Goal: Task Accomplishment & Management: Manage account settings

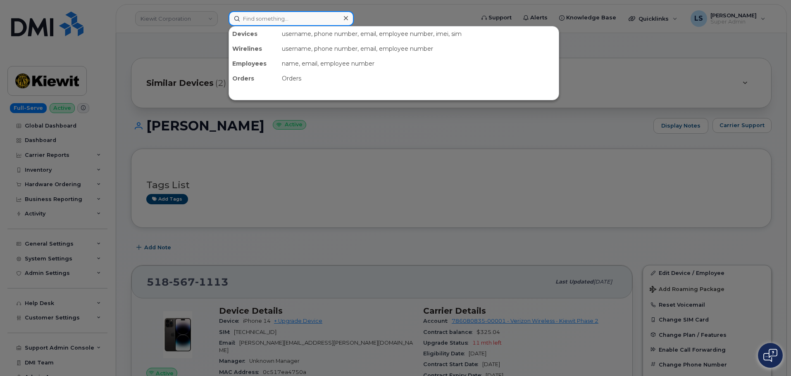
click at [261, 20] on input at bounding box center [290, 18] width 125 height 15
paste input "Christopher Gavrity"
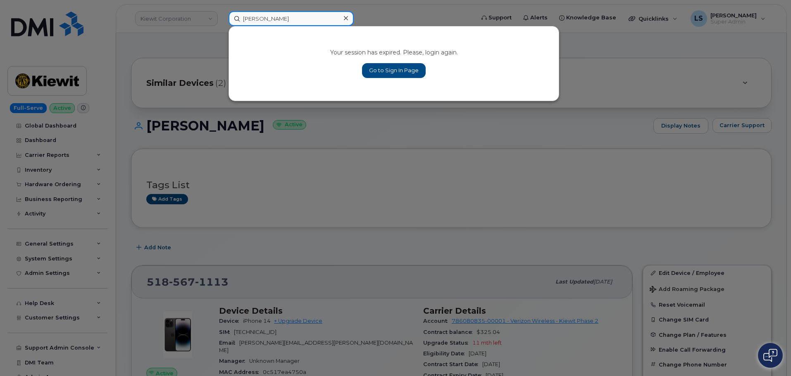
type input "Christopher Gavrity"
drag, startPoint x: 379, startPoint y: 75, endPoint x: 334, endPoint y: 89, distance: 47.6
click at [379, 74] on link "Go to Sign In Page" at bounding box center [394, 70] width 64 height 15
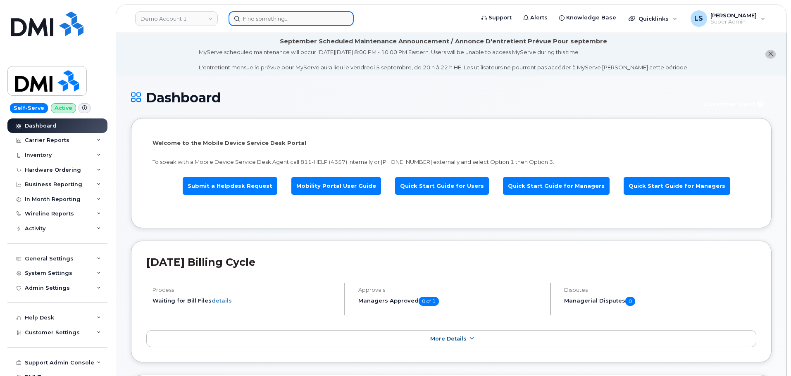
click at [261, 14] on input at bounding box center [290, 18] width 125 height 15
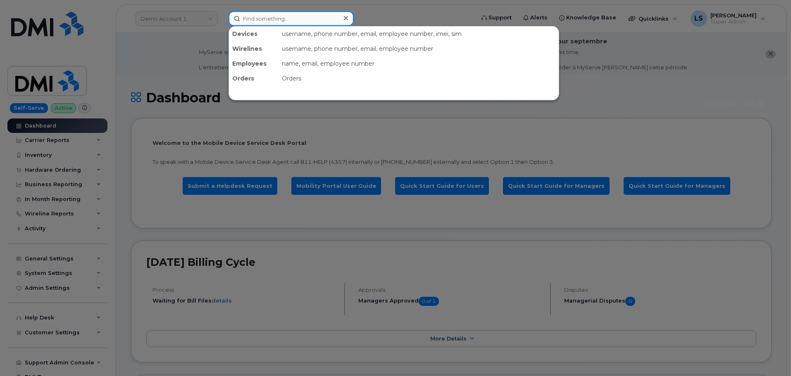
paste input "Christopher Gavrity"
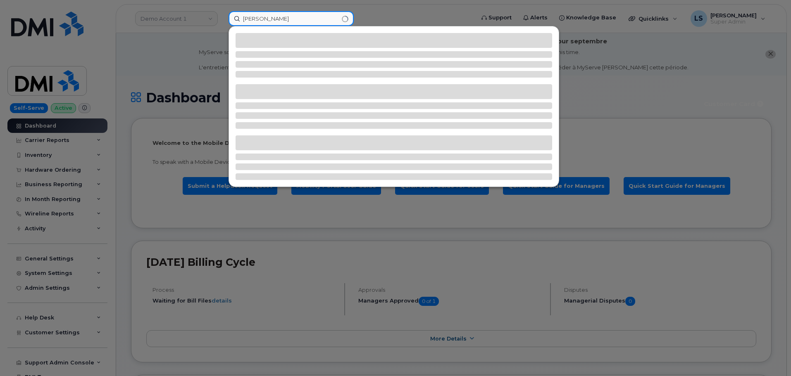
type input "Christopher Gavrity"
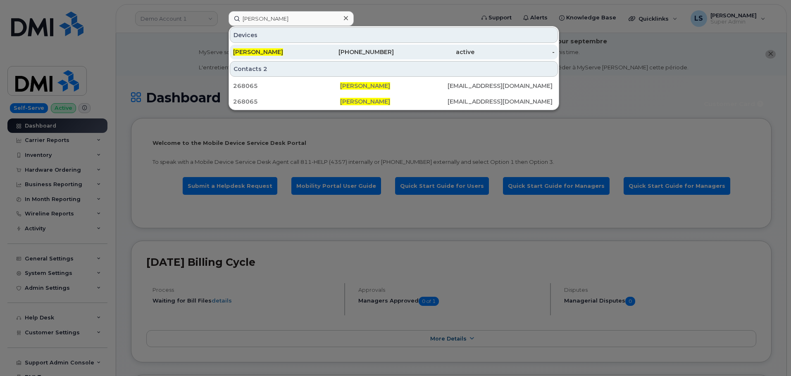
click at [254, 48] on div "CHRISTOPHER GAVRITY" at bounding box center [273, 52] width 81 height 8
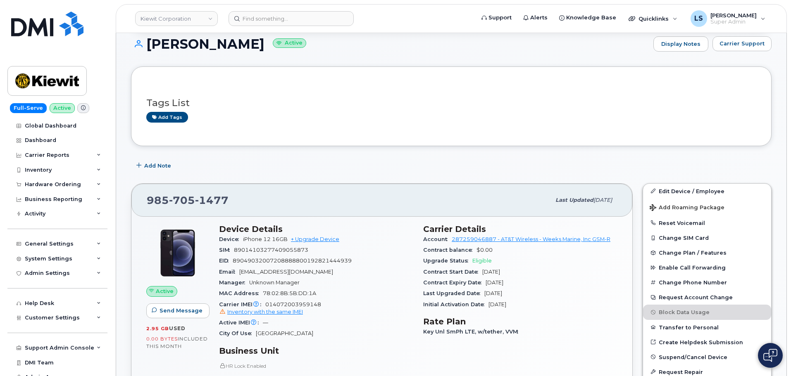
scroll to position [124, 0]
drag, startPoint x: 695, startPoint y: 192, endPoint x: 381, endPoint y: 192, distance: 314.3
click at [695, 192] on link "Edit Device / Employee" at bounding box center [707, 191] width 128 height 15
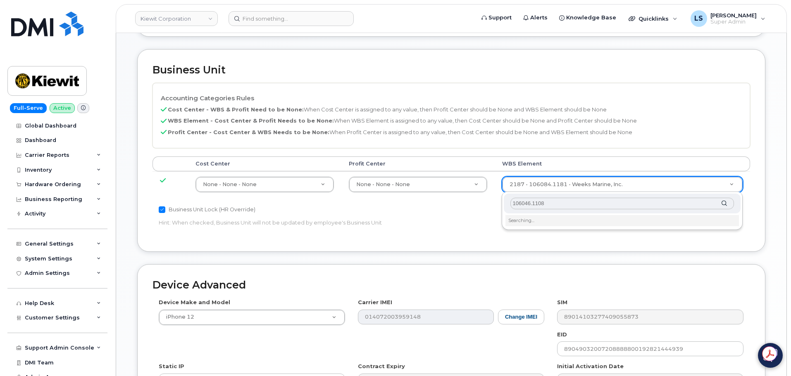
scroll to position [330, 0]
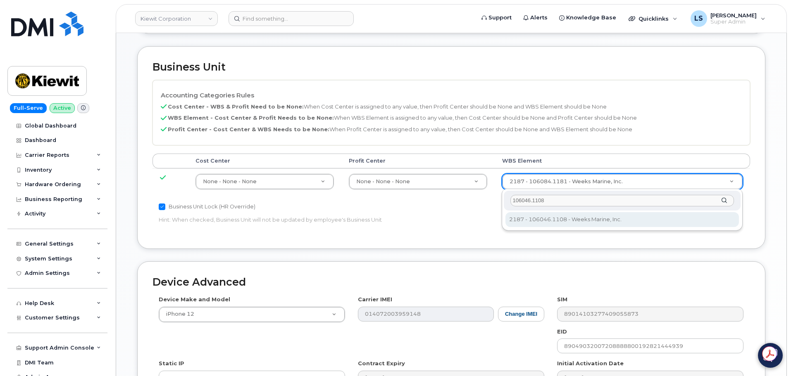
type input "106046.1108"
type input "30190649"
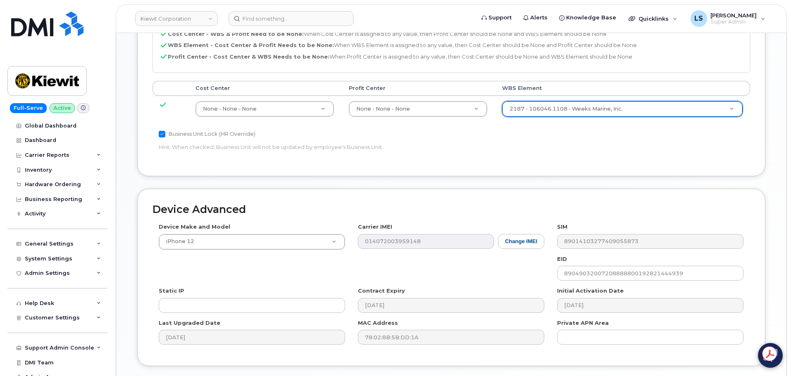
scroll to position [462, 0]
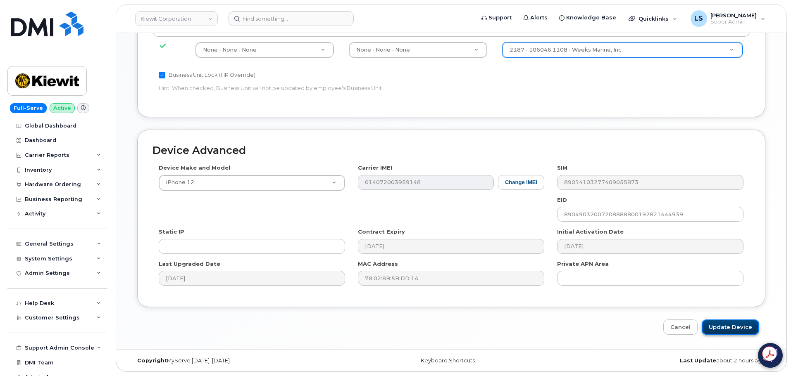
click at [717, 323] on input "Update Device" at bounding box center [729, 327] width 57 height 15
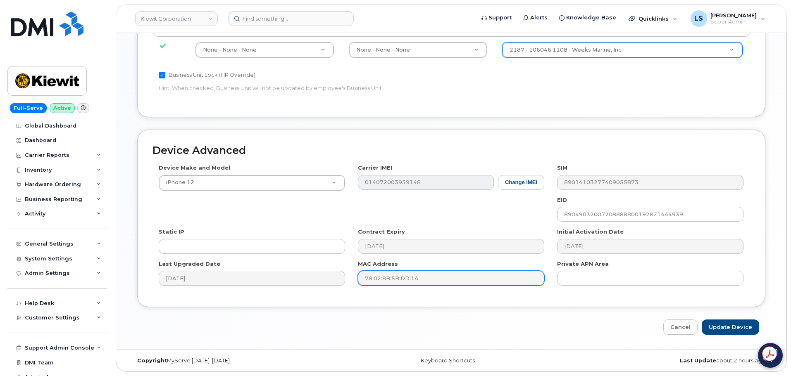
type input "Saving..."
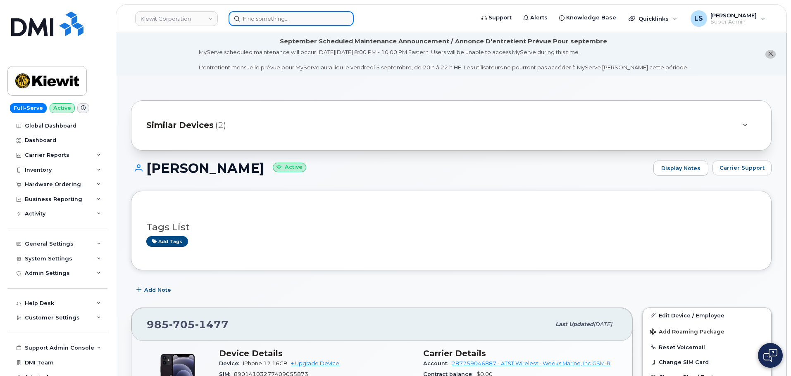
click at [288, 23] on input at bounding box center [290, 18] width 125 height 15
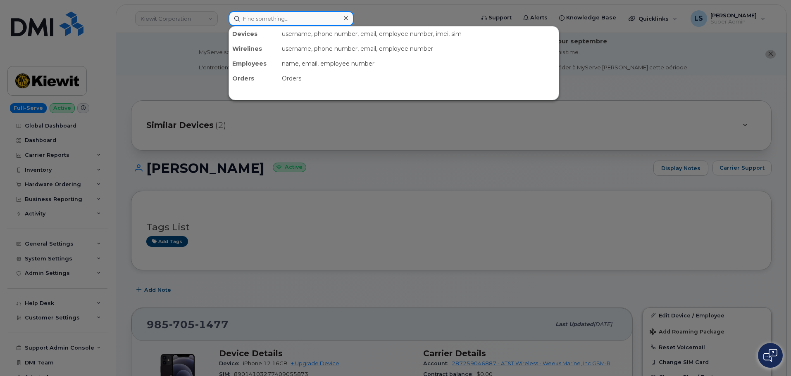
paste input "8167310524"
type input "8167310524"
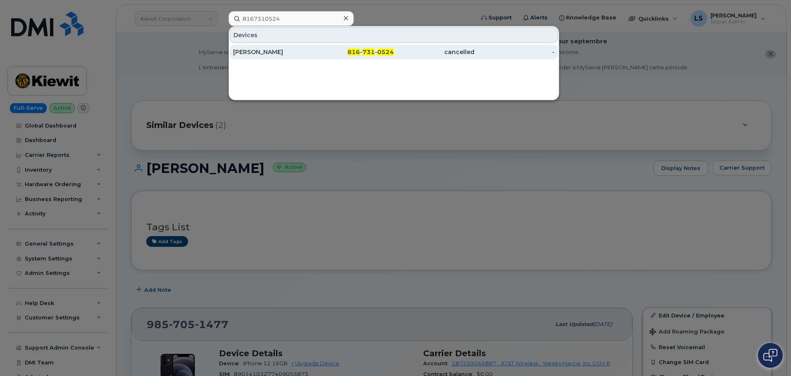
click at [291, 51] on div "TYLER JAMES" at bounding box center [273, 52] width 81 height 8
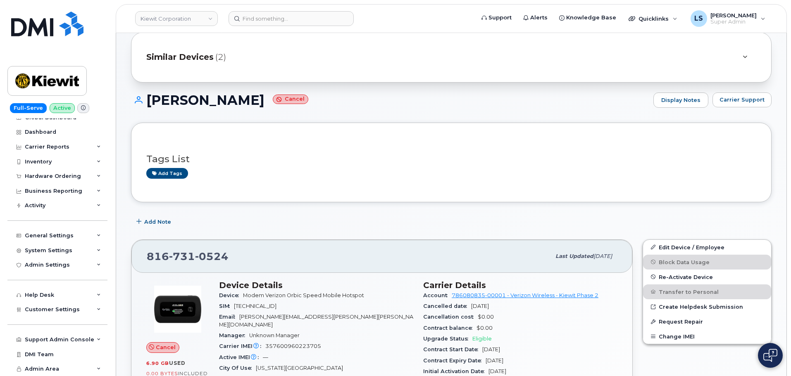
scroll to position [83, 0]
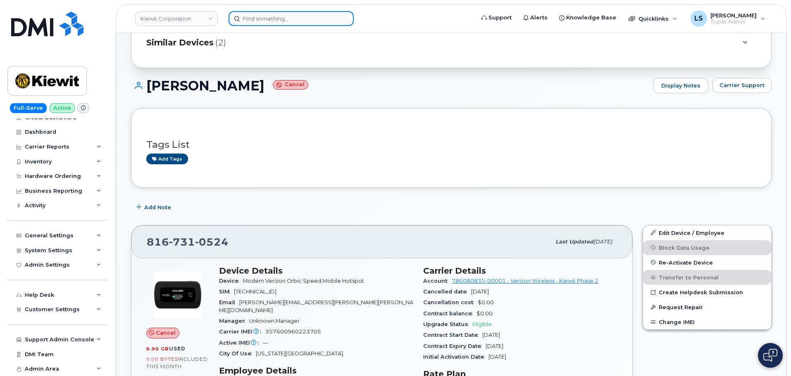
click at [276, 20] on input at bounding box center [290, 18] width 125 height 15
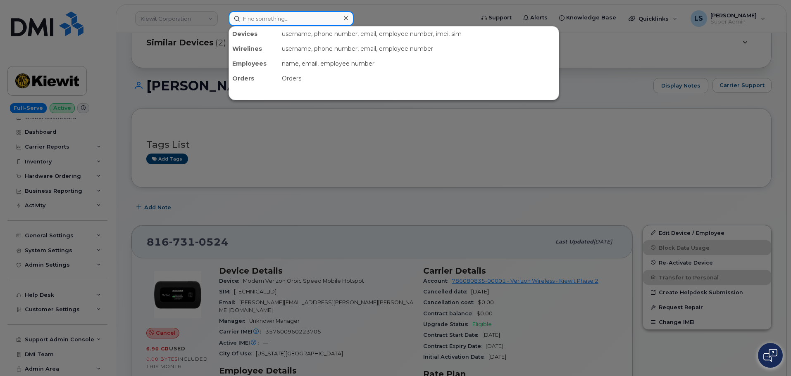
paste input "403.861.9268"
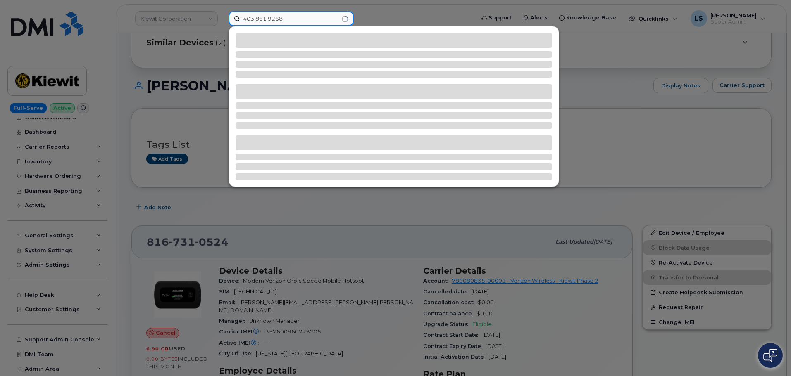
type input "403.861.9268"
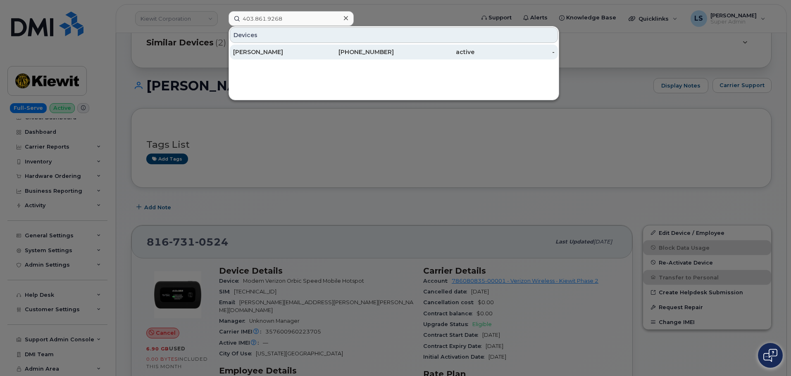
click at [287, 50] on div "[PERSON_NAME]" at bounding box center [273, 52] width 81 height 8
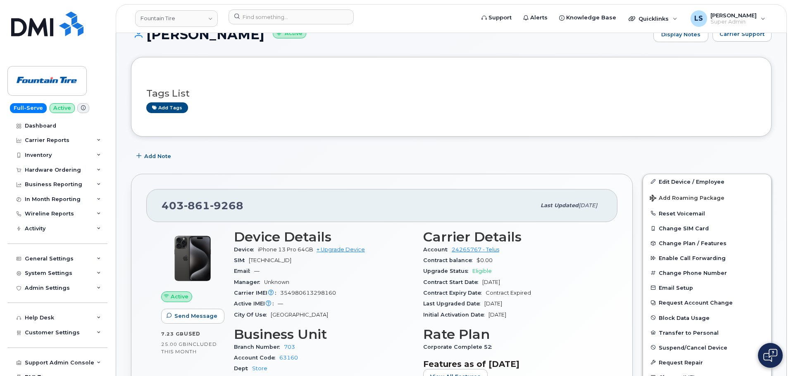
scroll to position [83, 0]
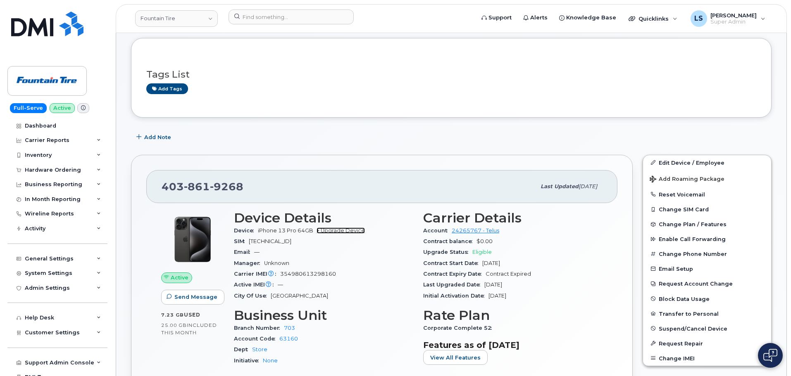
click at [349, 231] on link "+ Upgrade Device" at bounding box center [340, 231] width 48 height 6
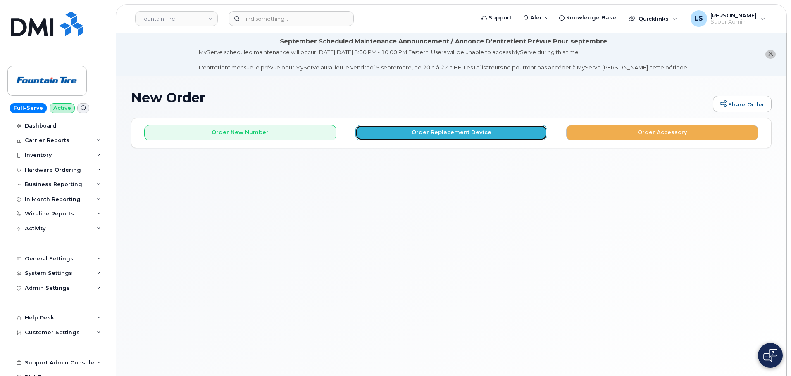
click at [405, 129] on button "Order Replacement Device" at bounding box center [451, 132] width 192 height 15
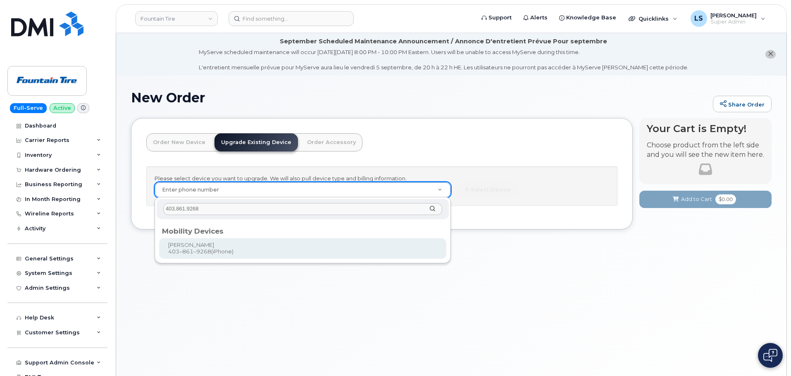
type input "403.861.9268"
type input "32778"
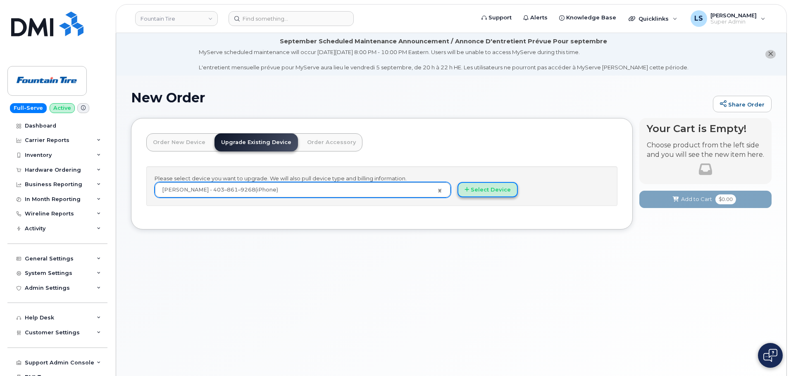
click at [489, 186] on button "Select Device" at bounding box center [487, 189] width 60 height 15
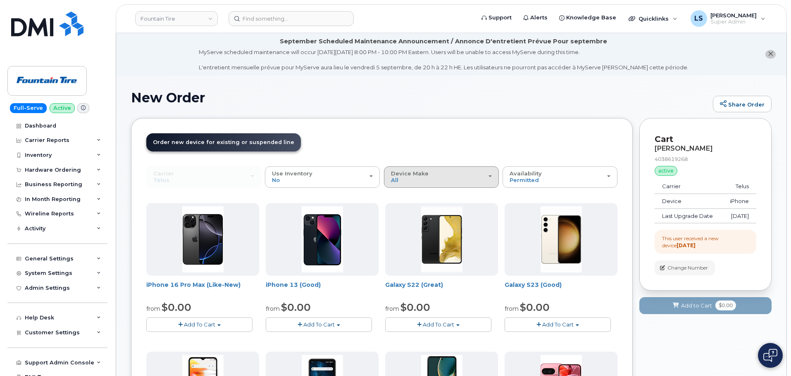
click at [422, 182] on div "Device Make All Aircard Android Cell Phone HUB iPhone Tablet Unknown" at bounding box center [441, 177] width 101 height 13
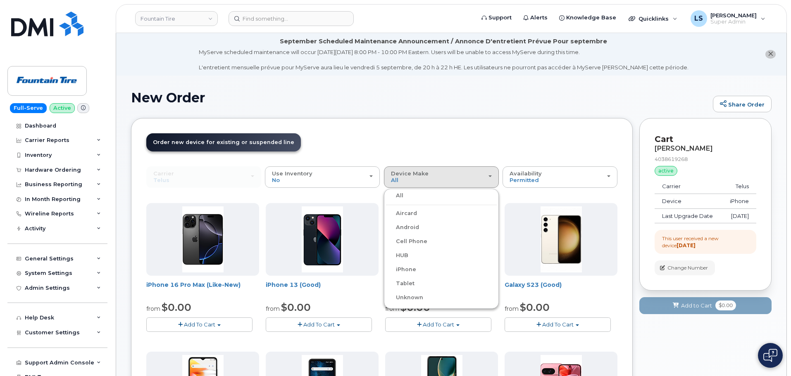
click at [412, 269] on label "iPhone" at bounding box center [401, 270] width 30 height 10
click at [0, 0] on input "iPhone" at bounding box center [0, 0] width 0 height 0
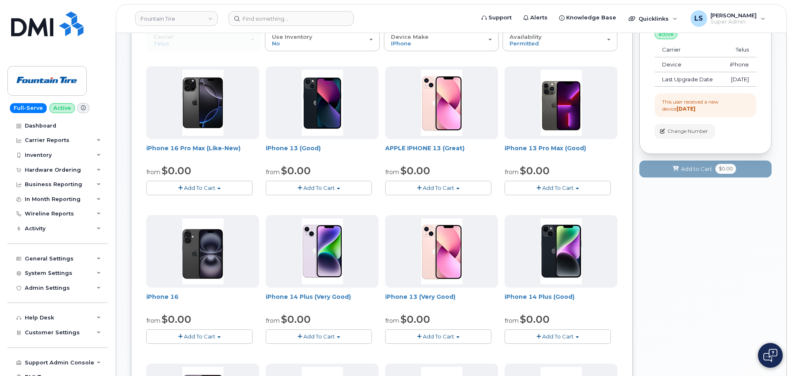
scroll to position [124, 0]
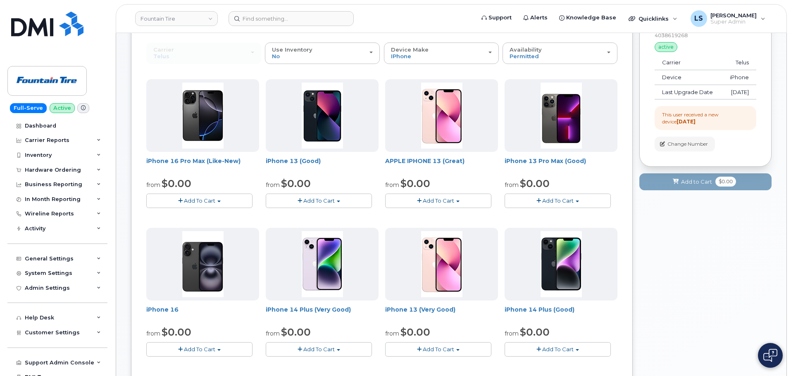
click at [217, 200] on button "Add To Cart" at bounding box center [199, 201] width 106 height 14
drag, startPoint x: 201, startPoint y: 296, endPoint x: 192, endPoint y: 316, distance: 22.4
click at [200, 296] on img at bounding box center [202, 264] width 41 height 66
click at [188, 327] on span "$0.00" at bounding box center [177, 332] width 30 height 12
click at [214, 352] on span "Add To Cart" at bounding box center [199, 349] width 31 height 7
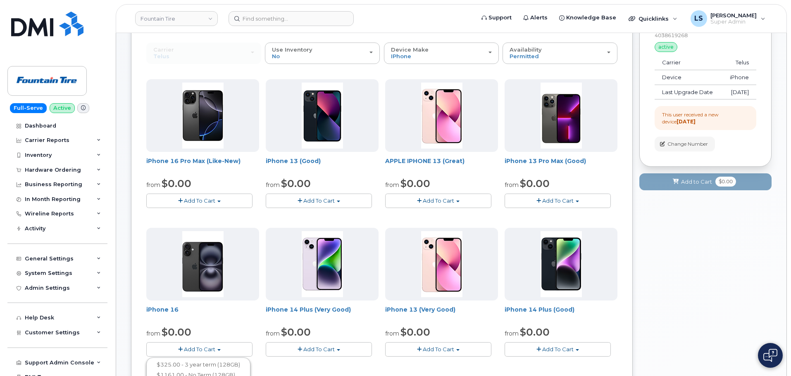
scroll to position [165, 0]
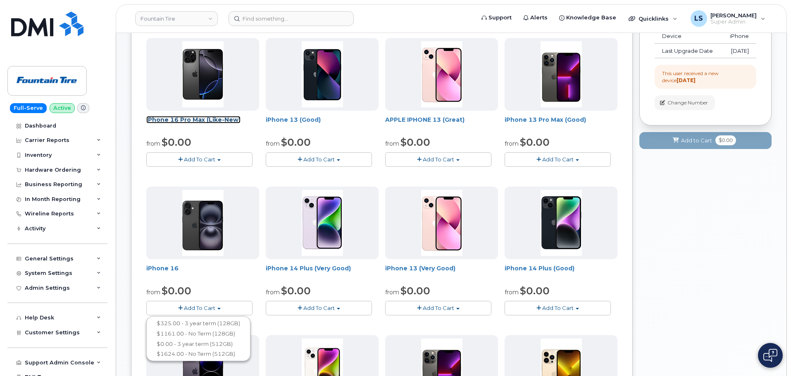
click at [237, 120] on link "iPhone 16 Pro Max (Like-New)" at bounding box center [193, 119] width 94 height 7
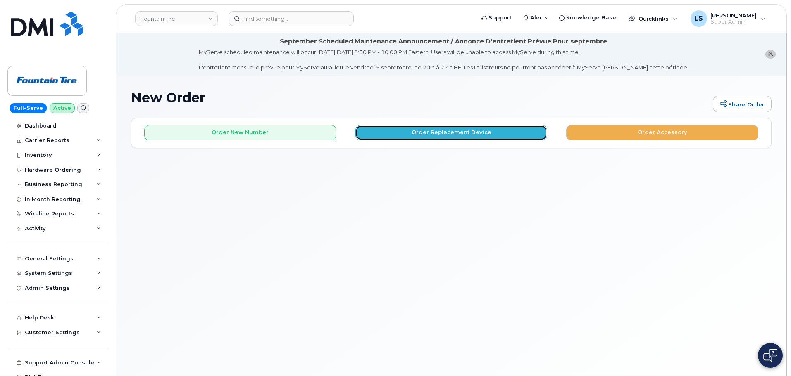
click at [411, 127] on button "Order Replacement Device" at bounding box center [451, 132] width 192 height 15
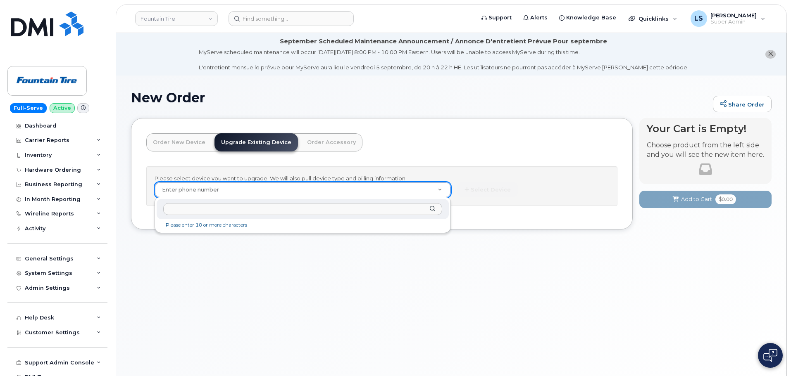
type input "403.861.9268"
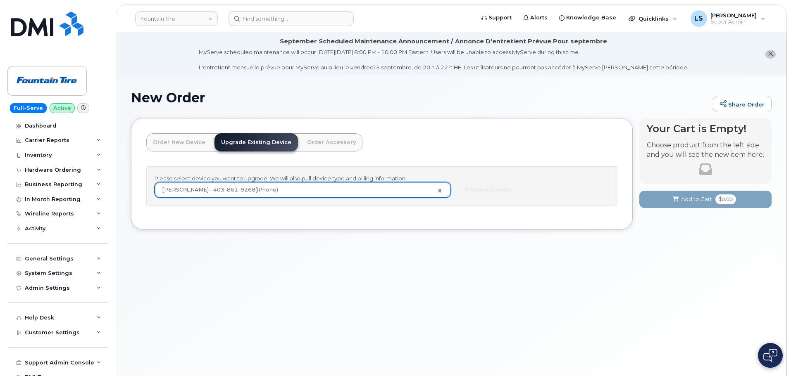
type input "32778"
click at [489, 187] on button "Select Device" at bounding box center [487, 189] width 60 height 15
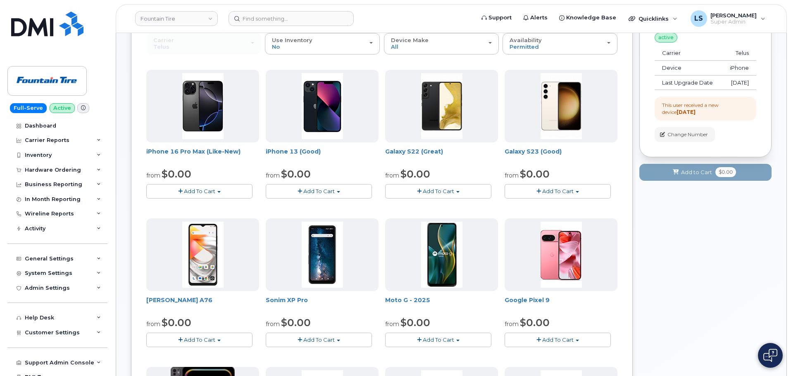
scroll to position [41, 0]
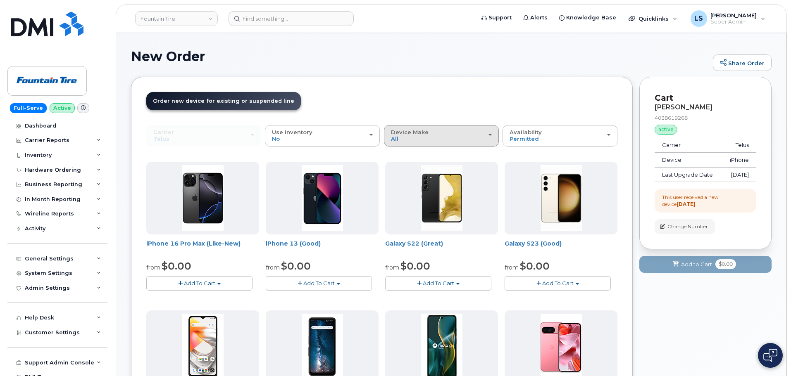
click at [404, 134] on span "Device Make" at bounding box center [410, 132] width 38 height 7
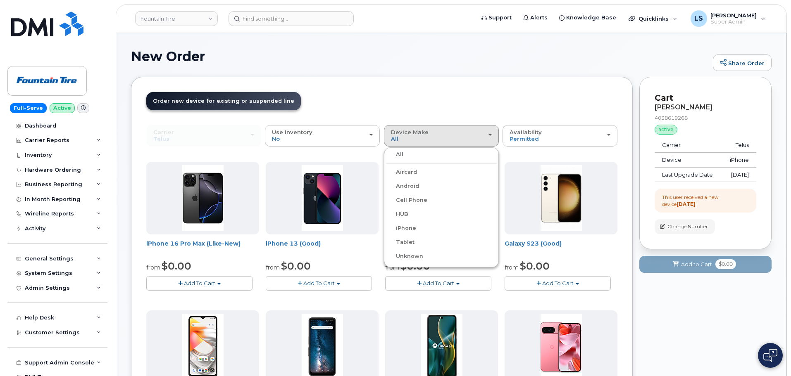
click at [409, 230] on label "iPhone" at bounding box center [401, 228] width 30 height 10
click at [0, 0] on input "iPhone" at bounding box center [0, 0] width 0 height 0
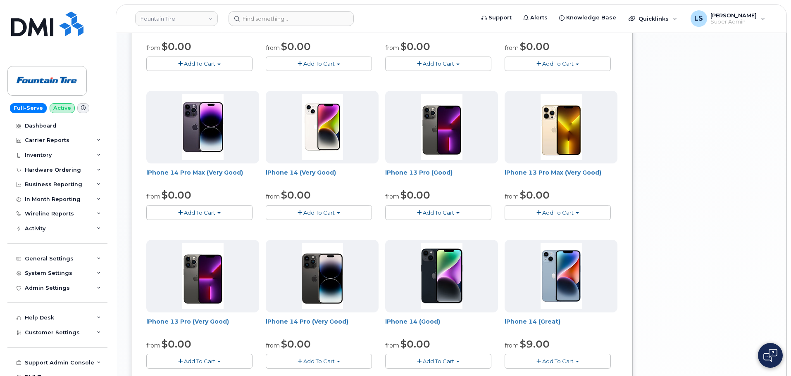
scroll to position [496, 0]
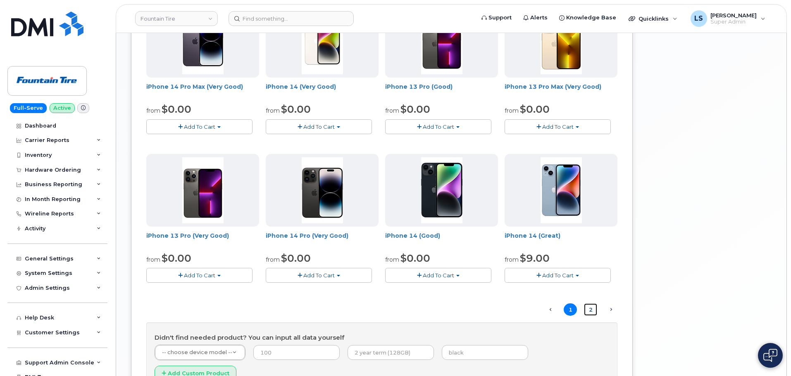
click at [594, 311] on link "2" at bounding box center [590, 310] width 13 height 13
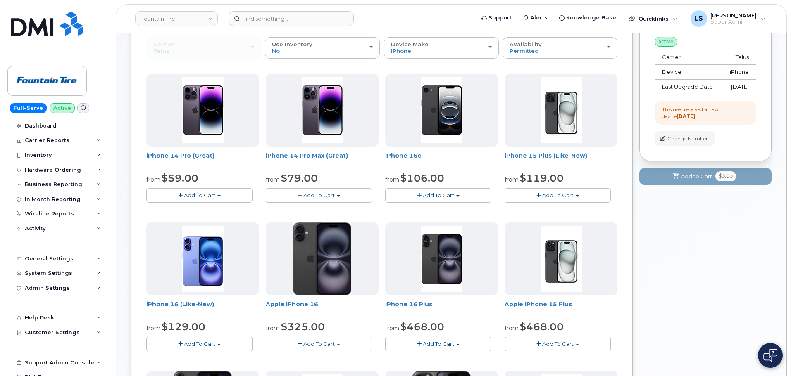
scroll to position [171, 0]
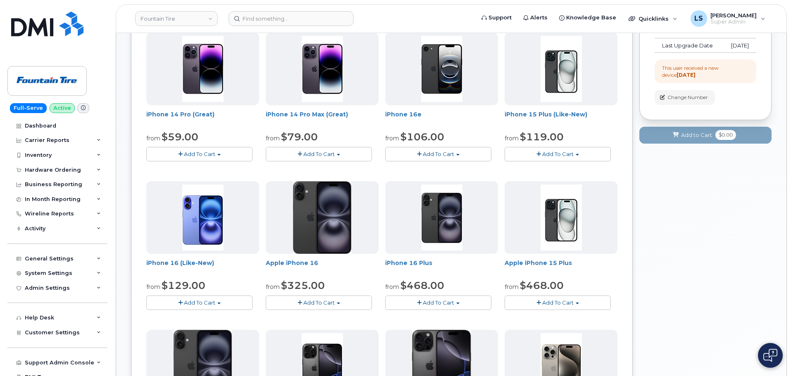
click at [449, 303] on span "Add To Cart" at bounding box center [438, 302] width 31 height 7
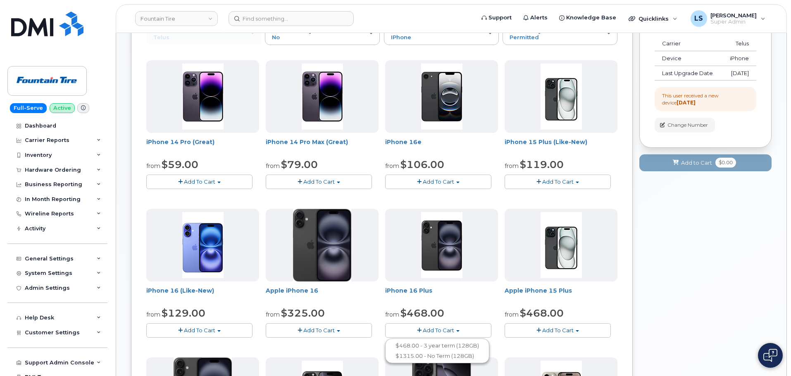
scroll to position [129, 0]
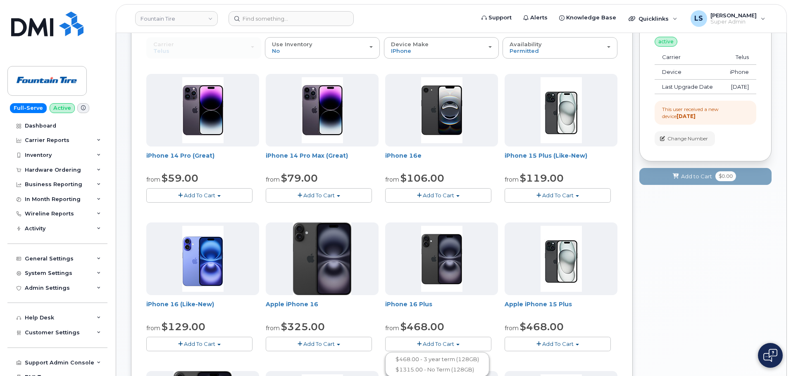
click at [455, 196] on button "Add To Cart" at bounding box center [438, 195] width 106 height 14
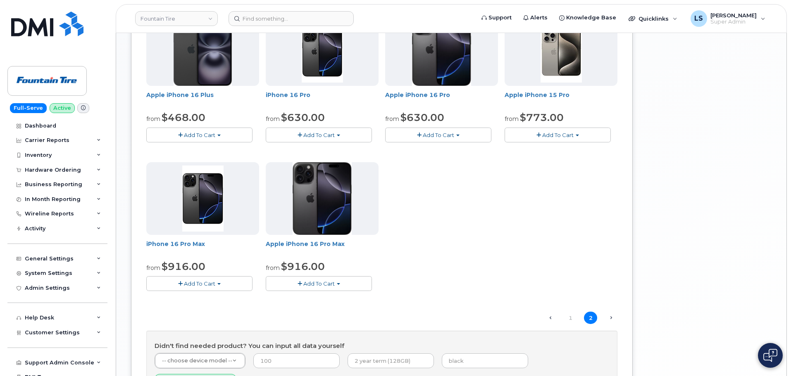
scroll to position [571, 0]
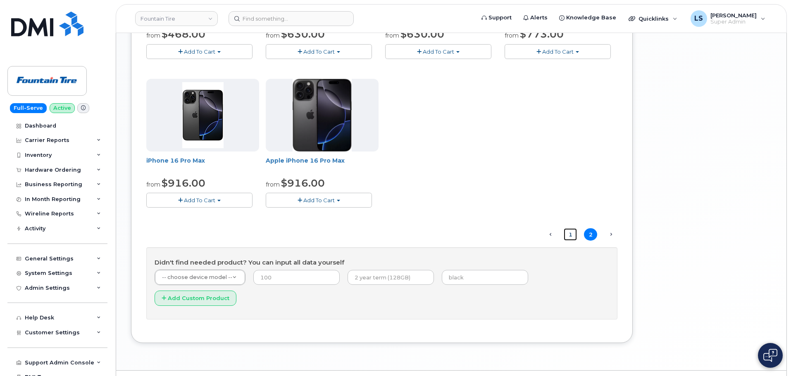
click at [571, 238] on link "1" at bounding box center [569, 234] width 13 height 13
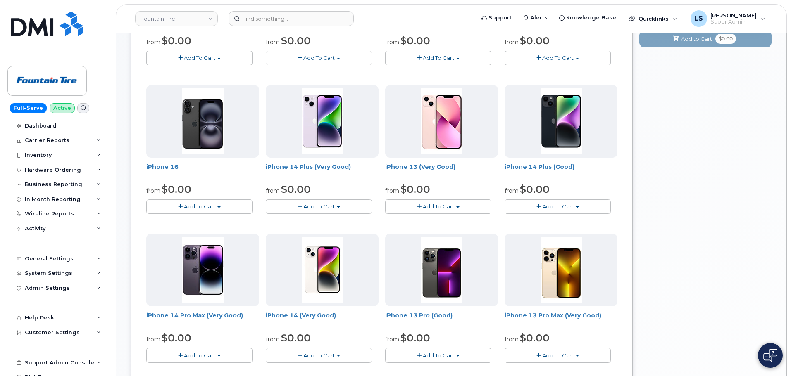
scroll to position [253, 0]
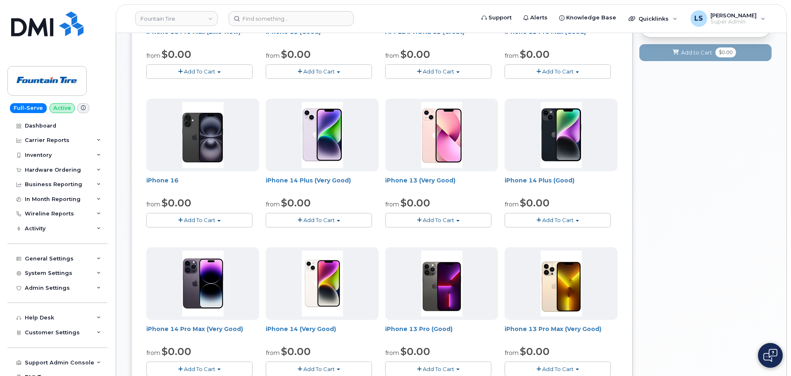
click at [216, 216] on button "Add To Cart" at bounding box center [199, 220] width 106 height 14
drag, startPoint x: 738, startPoint y: 184, endPoint x: 730, endPoint y: 185, distance: 8.3
click at [738, 184] on div "Your Cart is Empty! Choose product from the left side and you will see the new …" at bounding box center [705, 269] width 132 height 808
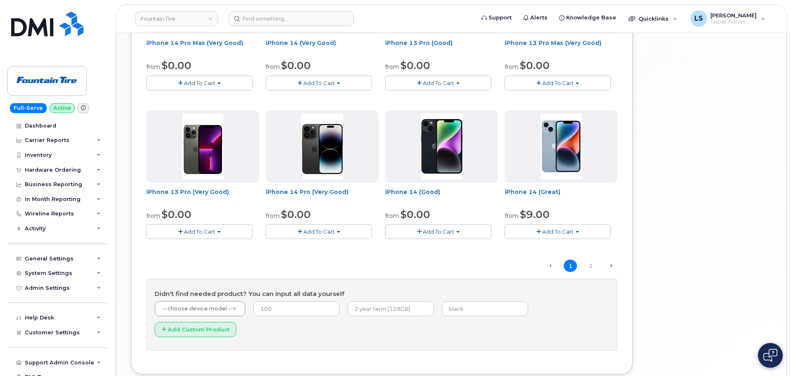
scroll to position [542, 0]
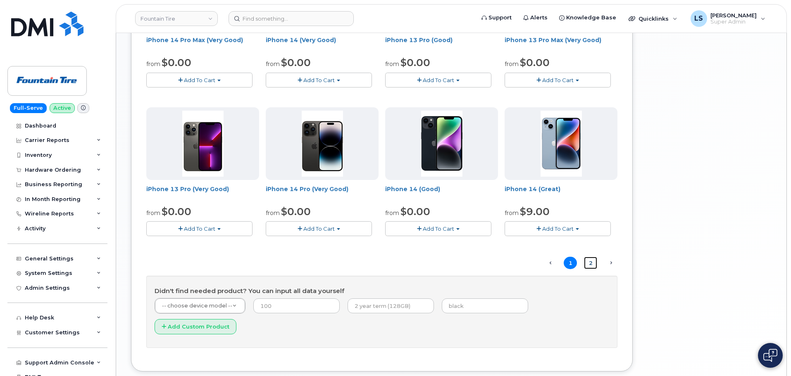
click at [589, 263] on link "2" at bounding box center [590, 263] width 13 height 13
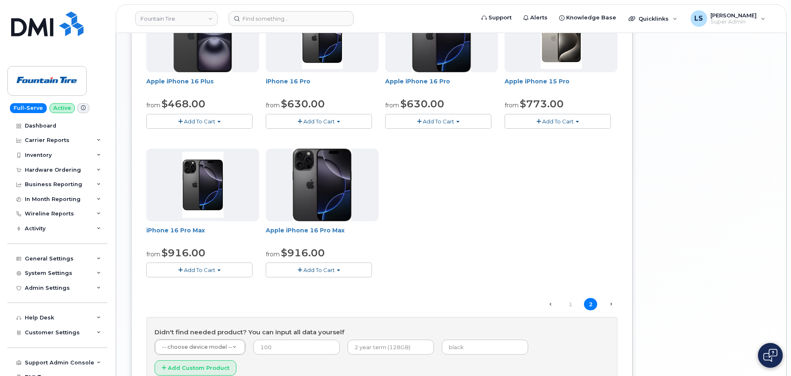
scroll to position [460, 0]
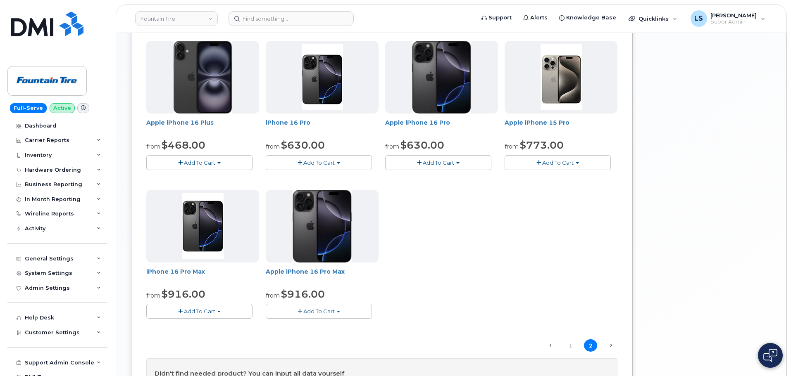
click at [217, 313] on button "Add To Cart" at bounding box center [199, 311] width 106 height 14
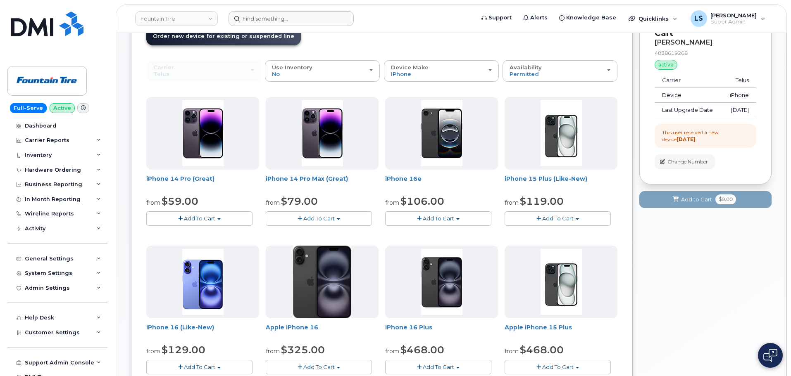
scroll to position [5, 0]
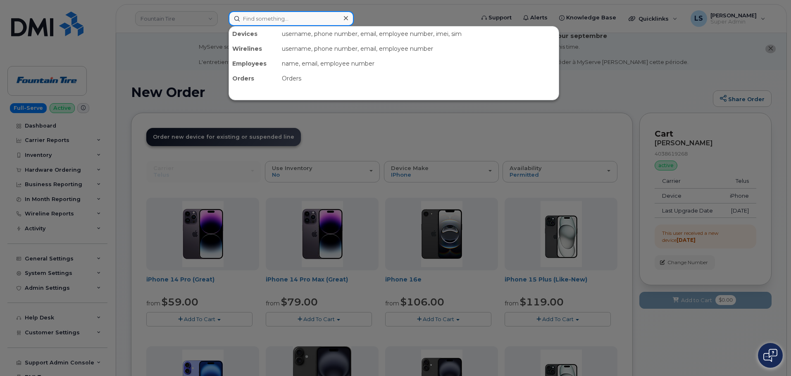
click at [308, 15] on input at bounding box center [290, 18] width 125 height 15
paste input "Alexander Beecher"
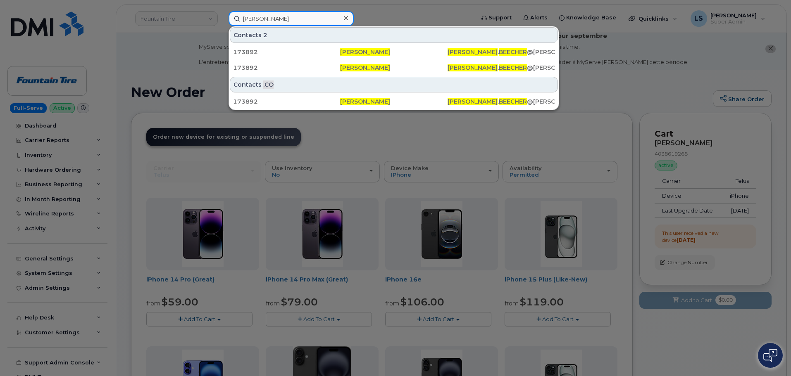
click at [268, 19] on input "Alexander Beecher" at bounding box center [290, 18] width 125 height 15
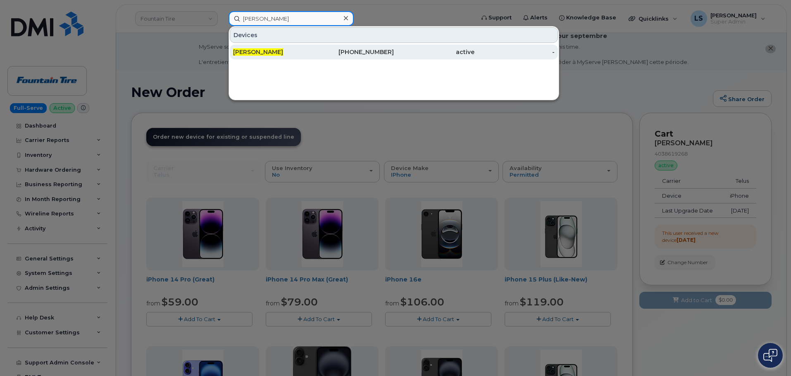
type input "Alex Beecher"
click at [275, 55] on span "ALEX BEECHER" at bounding box center [258, 51] width 50 height 7
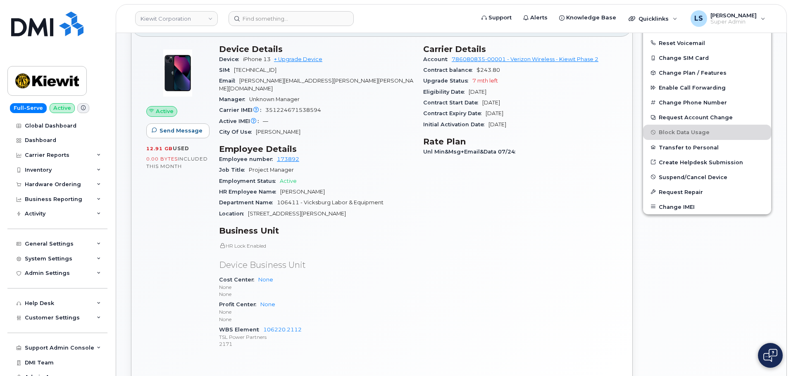
scroll to position [248, 0]
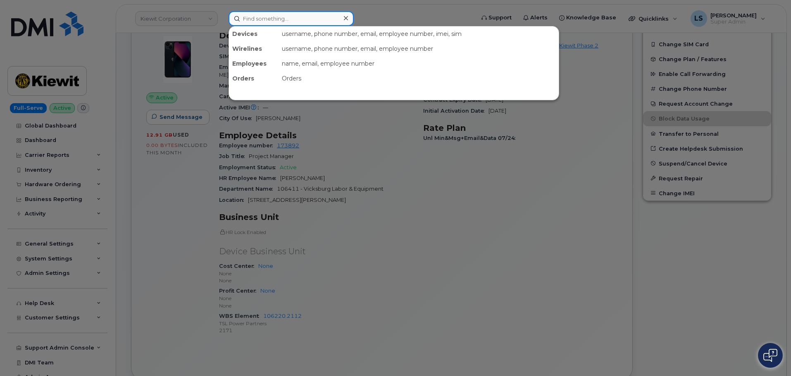
click at [247, 13] on input at bounding box center [290, 18] width 125 height 15
paste input "[PERSON_NAME]"
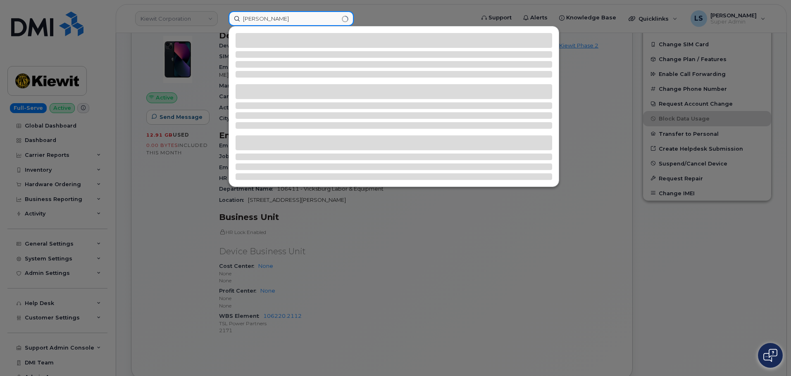
type input "[PERSON_NAME]"
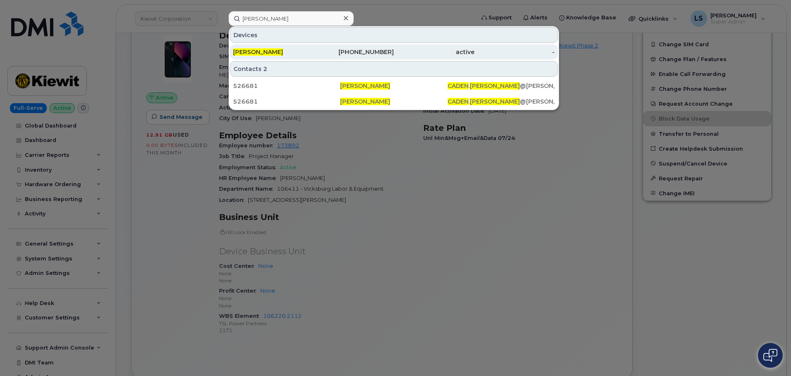
click at [314, 46] on div "[PERSON_NAME]" at bounding box center [354, 52] width 81 height 15
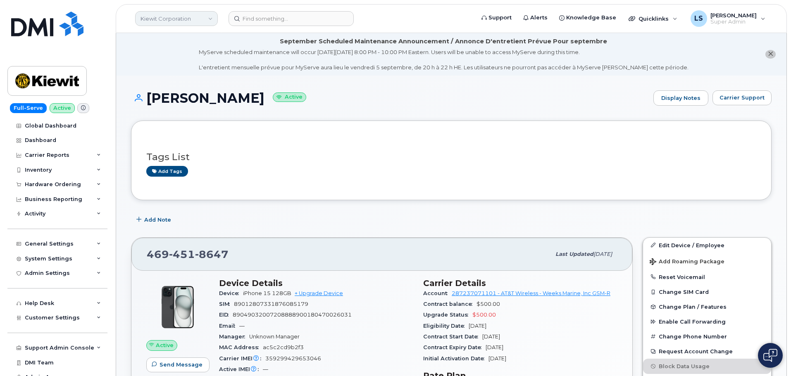
click at [195, 12] on link "Kiewit Corporation" at bounding box center [176, 18] width 83 height 15
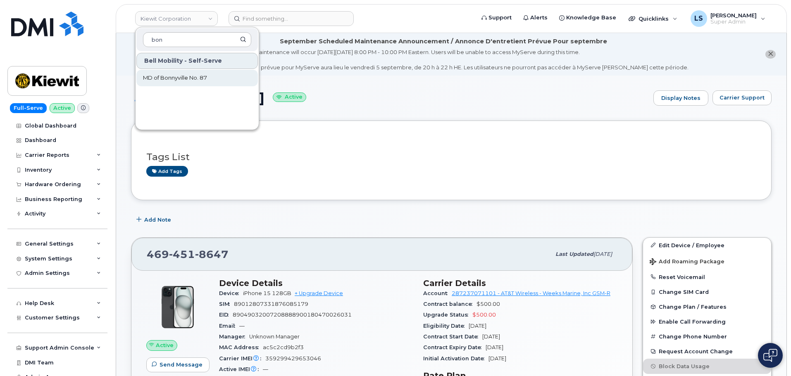
type input "bon"
click at [217, 81] on link "MD of Bonnyville No. 87" at bounding box center [196, 78] width 121 height 17
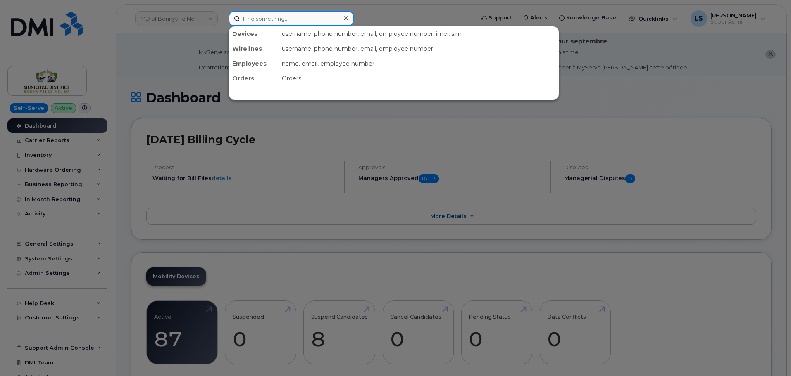
click at [241, 17] on input at bounding box center [290, 18] width 125 height 15
paste input "[PERSON_NAME]"
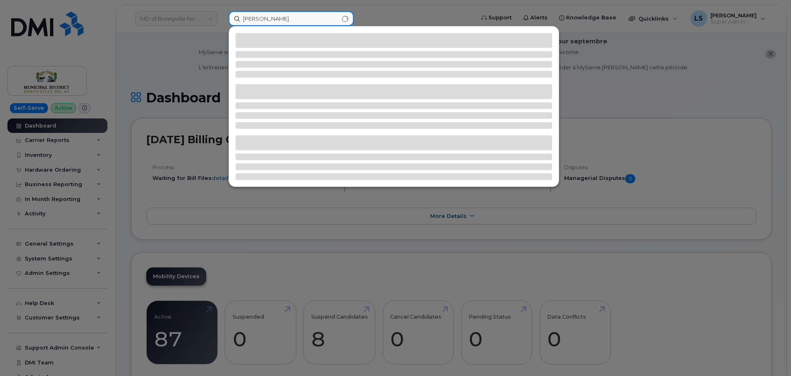
type input "[PERSON_NAME]"
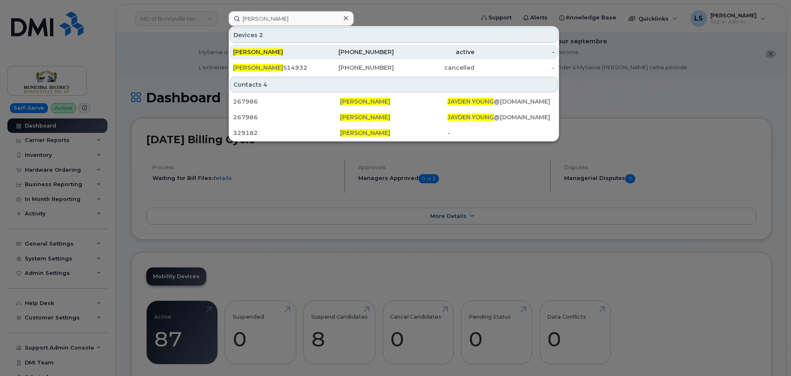
click at [251, 52] on span "[PERSON_NAME]" at bounding box center [258, 51] width 50 height 7
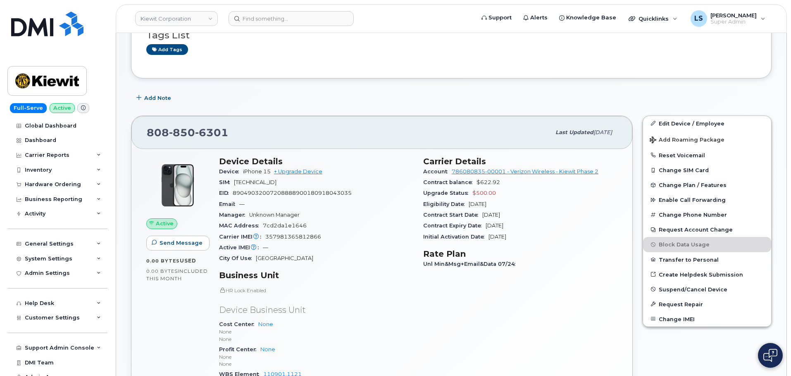
scroll to position [83, 0]
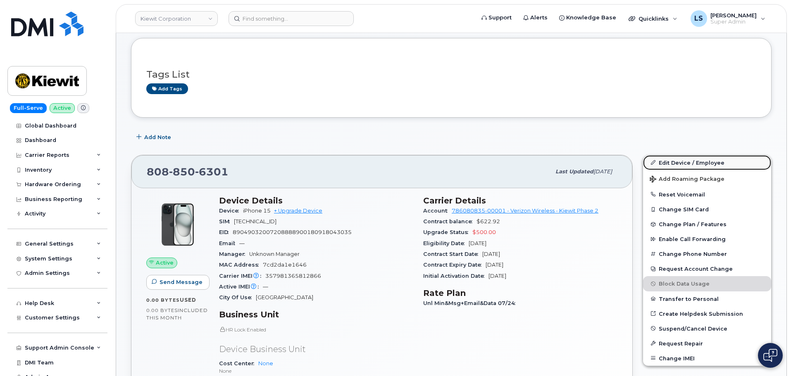
click at [673, 158] on link "Edit Device / Employee" at bounding box center [707, 162] width 128 height 15
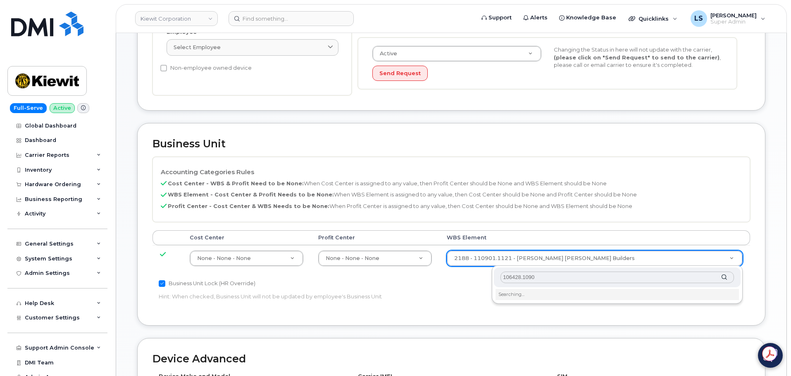
scroll to position [289, 0]
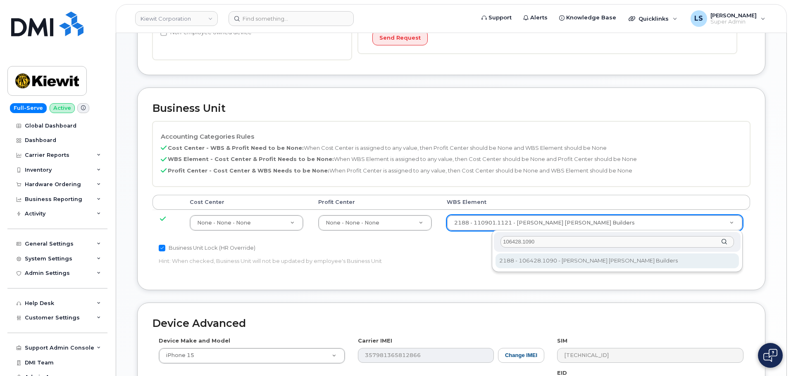
type input "106428.1090"
type input "35450385"
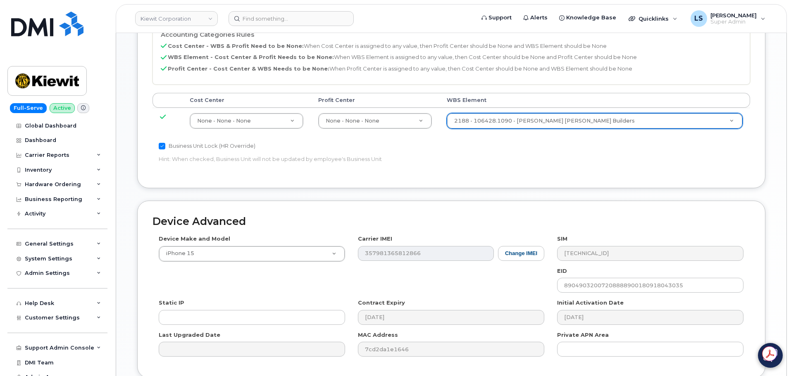
scroll to position [462, 0]
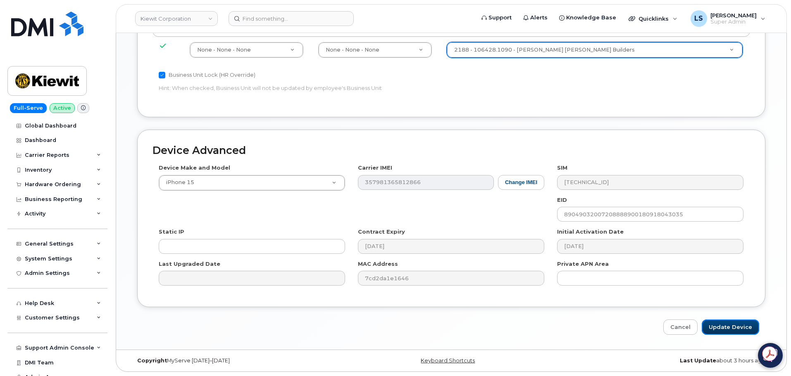
click at [720, 324] on input "Update Device" at bounding box center [729, 327] width 57 height 15
type input "Saving..."
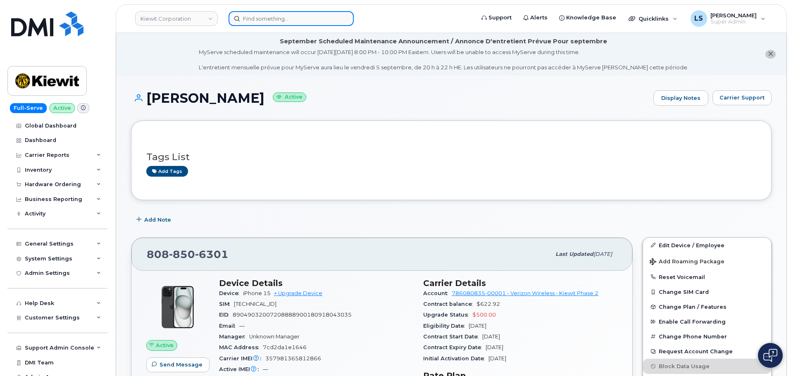
click at [283, 18] on input at bounding box center [290, 18] width 125 height 15
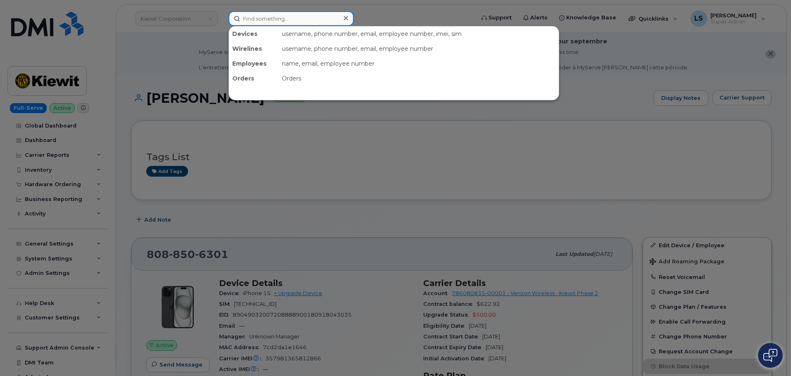
paste input "[PERSON_NAME]"
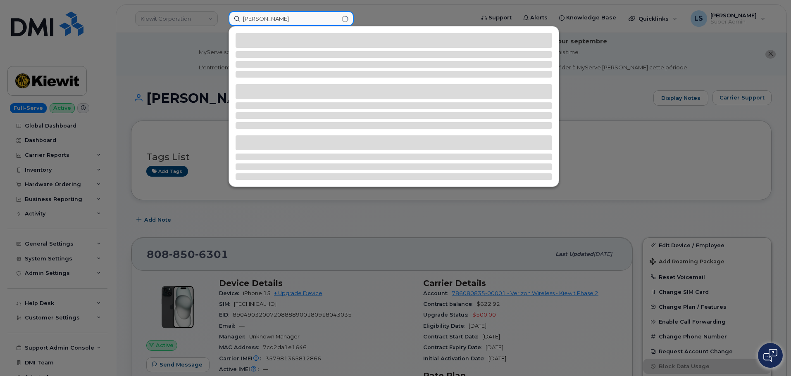
type input "[PERSON_NAME]"
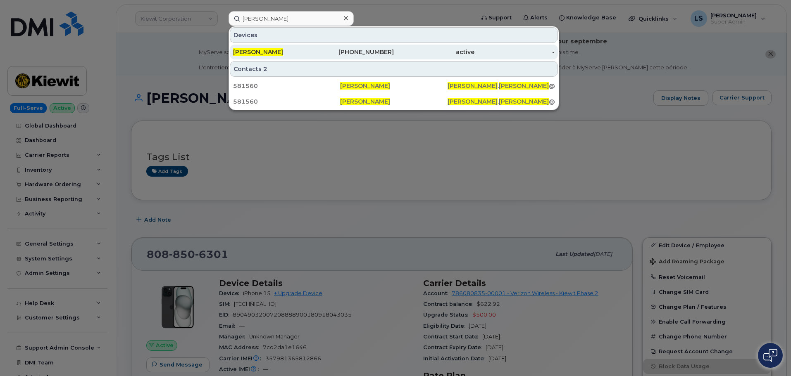
click at [314, 47] on div "[PERSON_NAME]" at bounding box center [354, 52] width 81 height 15
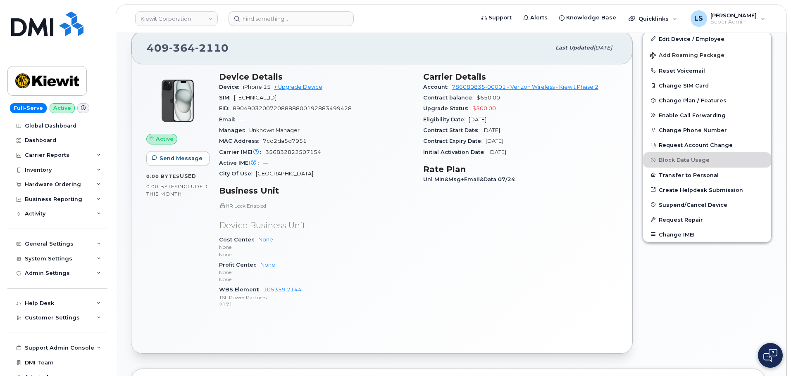
scroll to position [41, 0]
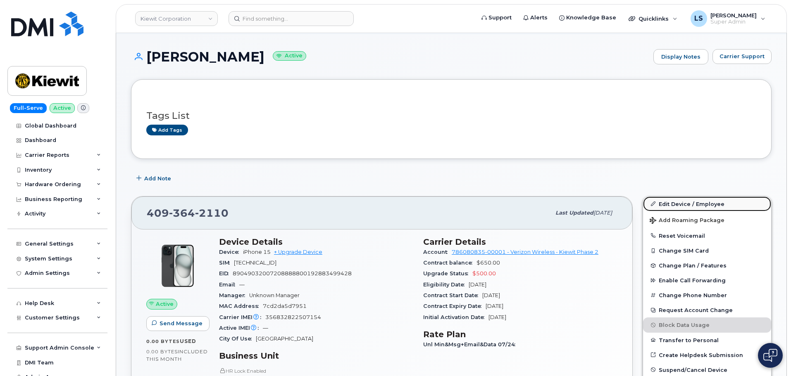
click at [681, 205] on link "Edit Device / Employee" at bounding box center [707, 204] width 128 height 15
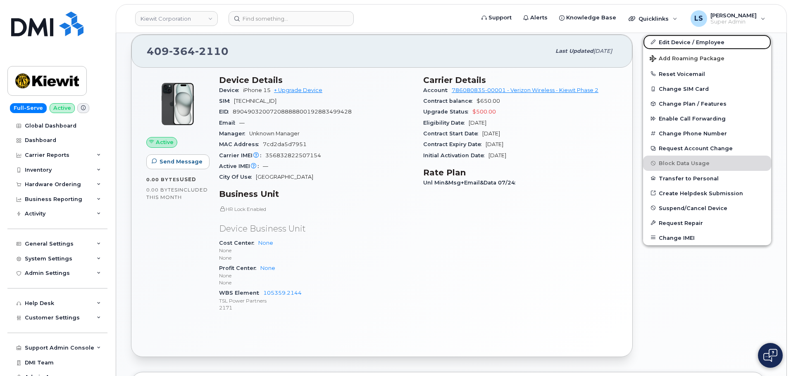
scroll to position [289, 0]
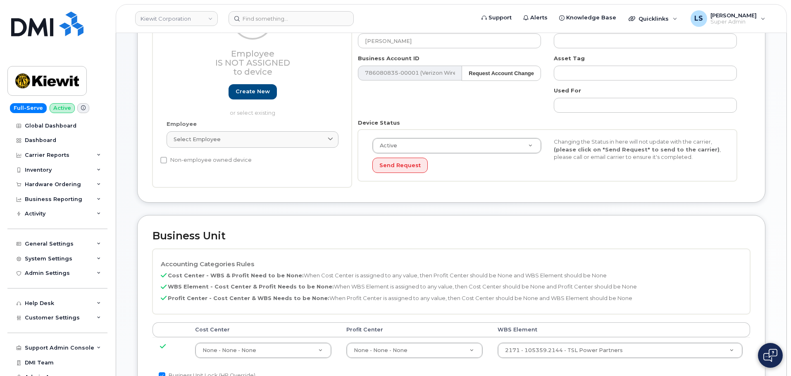
scroll to position [165, 0]
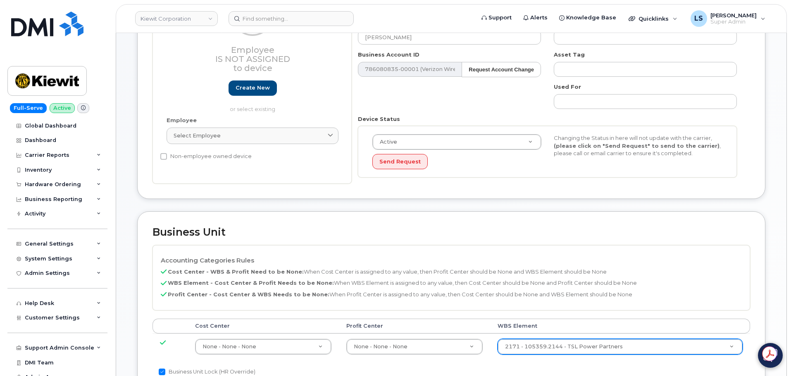
paste input "106058.1069"
type input "106058.1069"
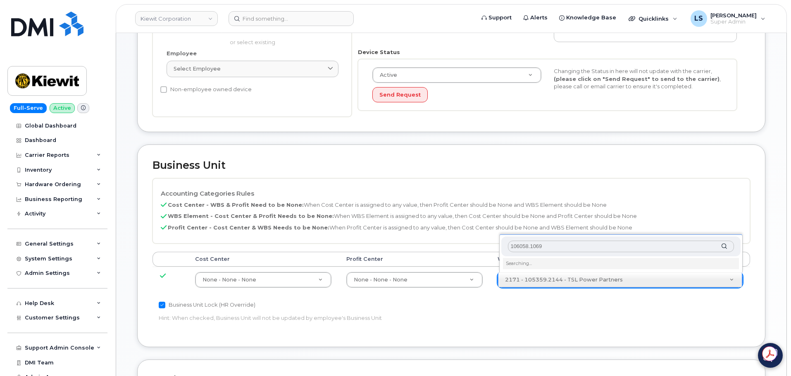
scroll to position [289, 0]
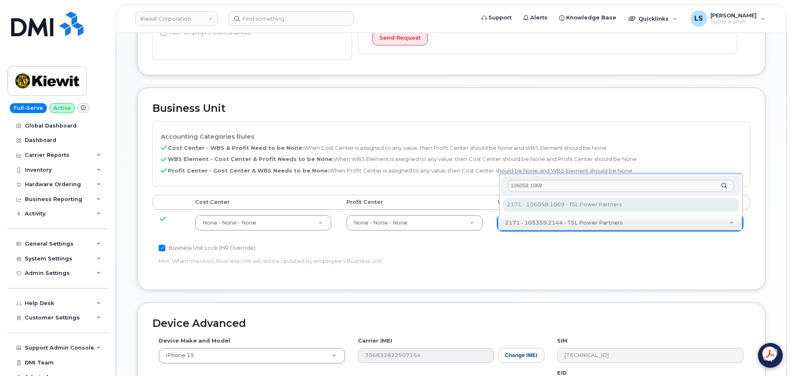
type input "106058.1069"
type input "33474431"
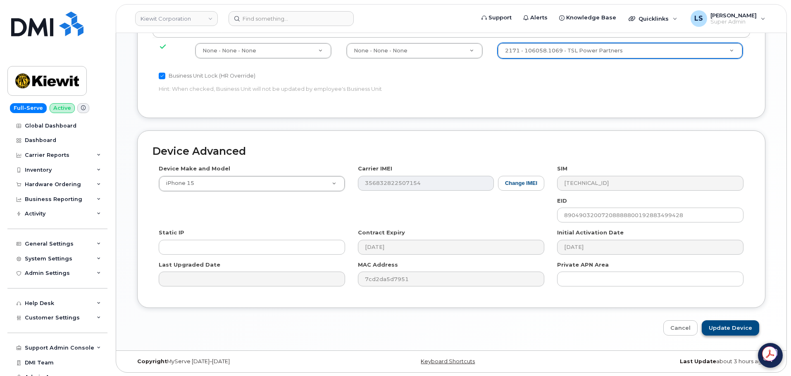
scroll to position [462, 0]
click at [724, 322] on input "Update Device" at bounding box center [729, 327] width 57 height 15
type input "Saving..."
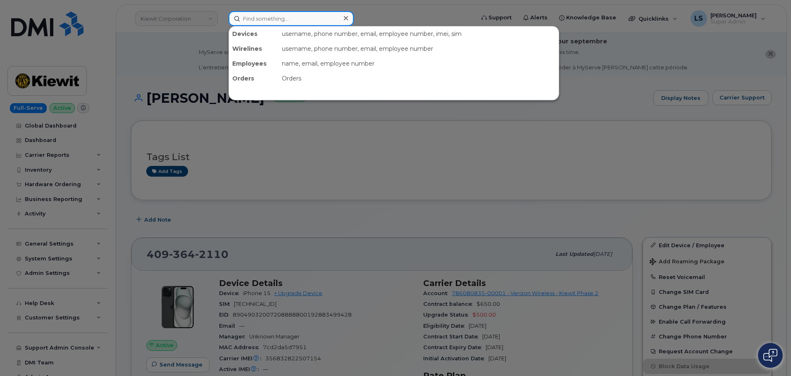
click at [272, 23] on input at bounding box center [290, 18] width 125 height 15
paste input "[PERSON_NAME]"
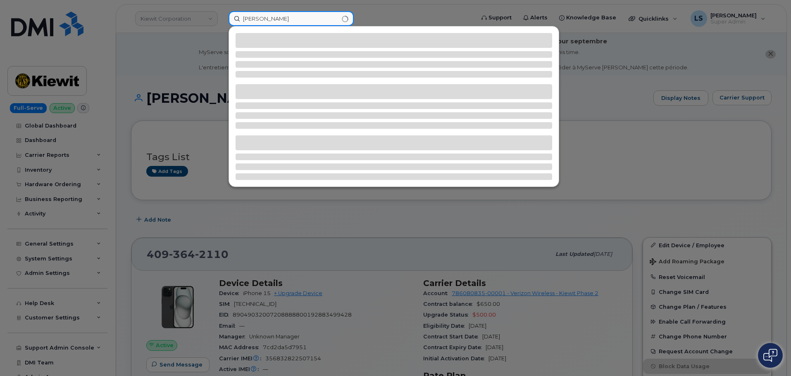
type input "Jennifer Vick"
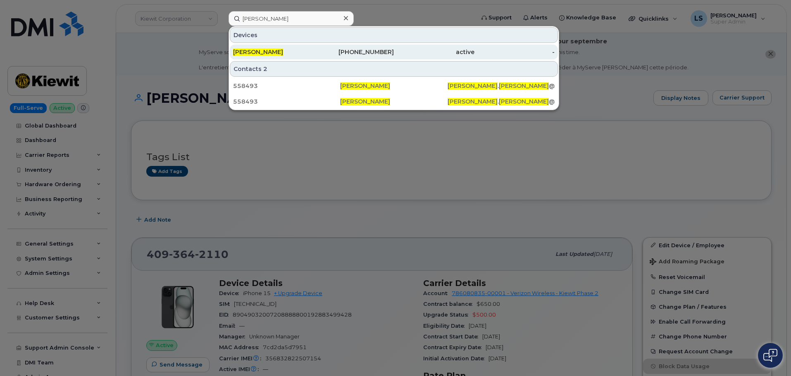
click at [261, 52] on span "JENNIFER VICK" at bounding box center [258, 51] width 50 height 7
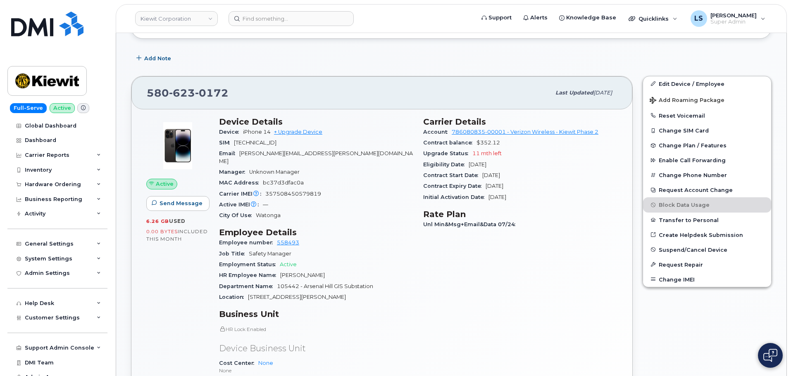
scroll to position [165, 0]
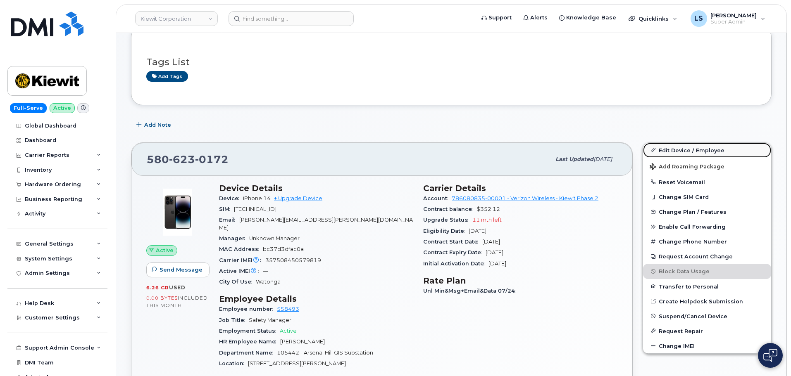
click at [662, 151] on link "Edit Device / Employee" at bounding box center [707, 150] width 128 height 15
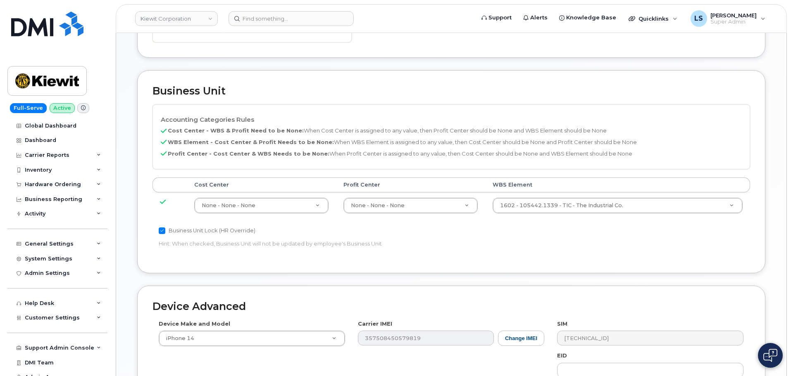
scroll to position [455, 0]
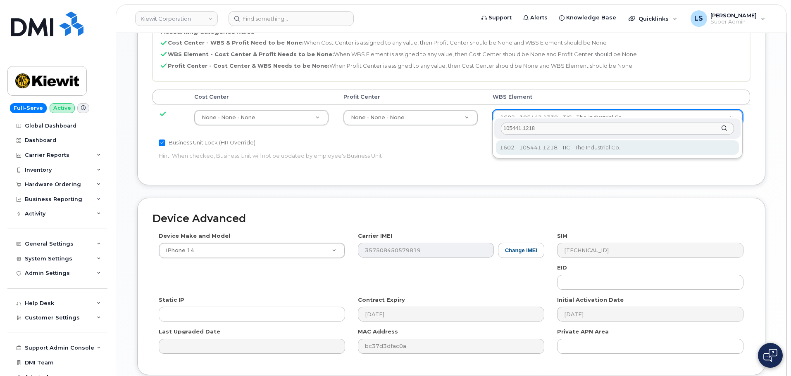
type input "105441.1218"
type input "30138097"
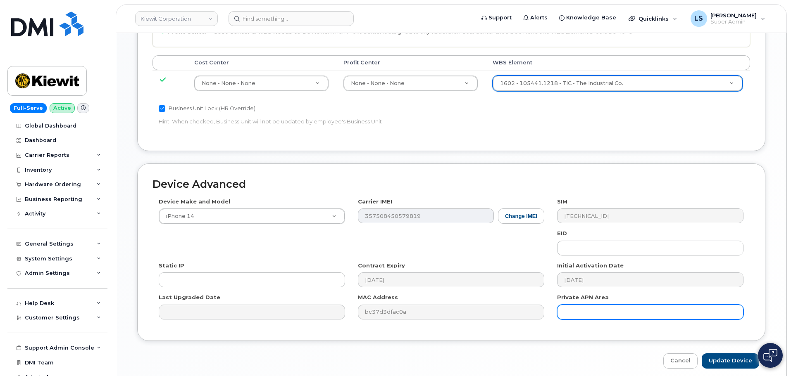
scroll to position [515, 0]
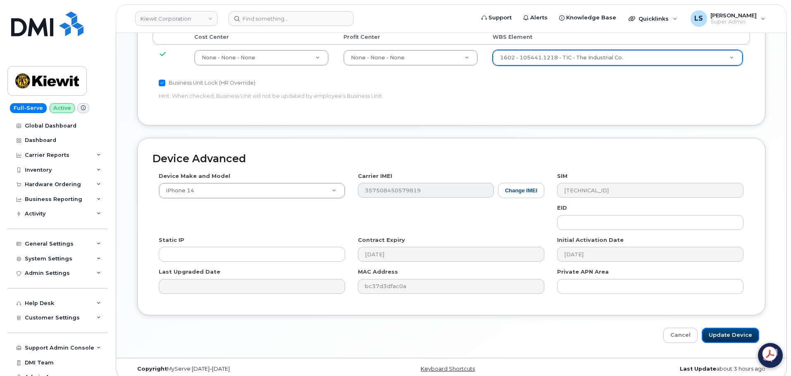
click at [720, 330] on input "Update Device" at bounding box center [729, 335] width 57 height 15
type input "Saving..."
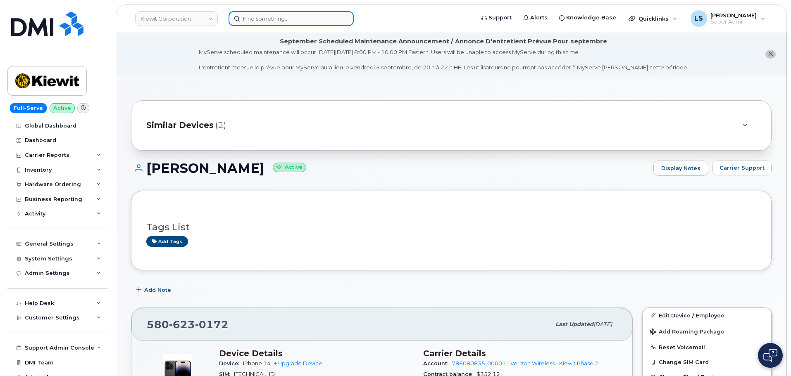
click at [311, 17] on input at bounding box center [290, 18] width 125 height 15
paste input "8649079880"
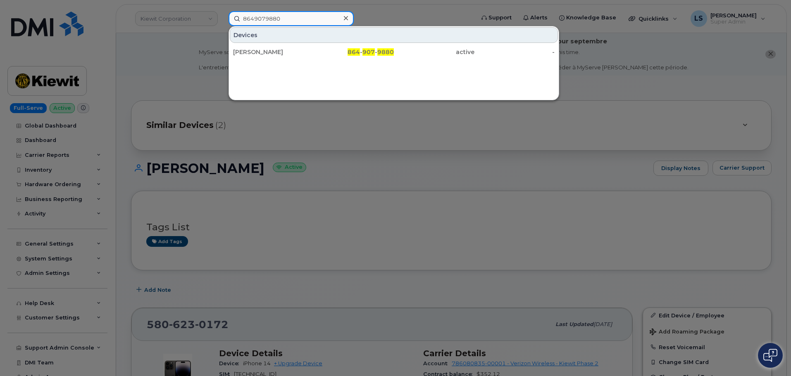
type input "8649079880"
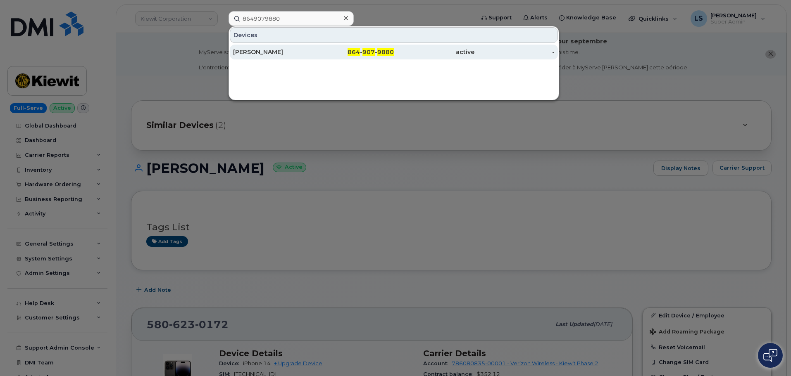
click at [340, 53] on div "864 - 907 - 9880" at bounding box center [354, 52] width 81 height 8
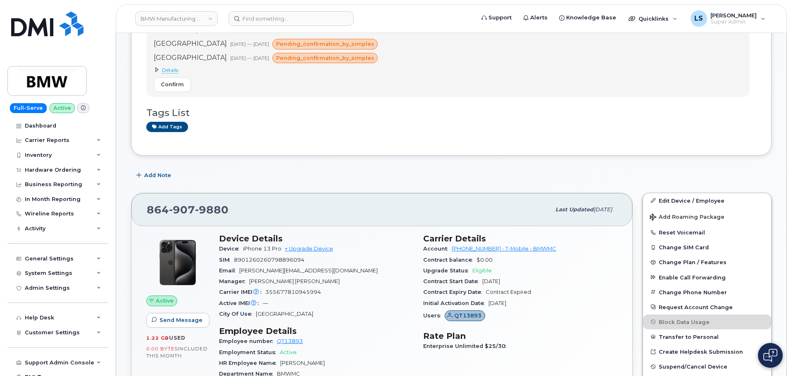
scroll to position [207, 0]
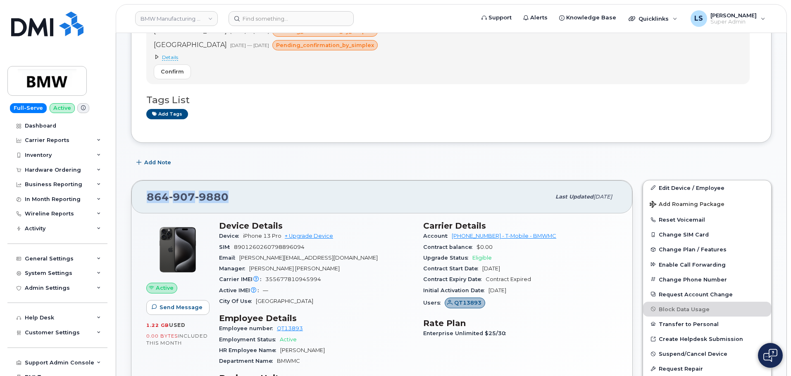
drag, startPoint x: 233, startPoint y: 192, endPoint x: 145, endPoint y: 195, distance: 87.2
click at [145, 195] on div "864 907 9880 Last updated Aug 13, 2025" at bounding box center [381, 197] width 501 height 33
copy span "864 907 9880"
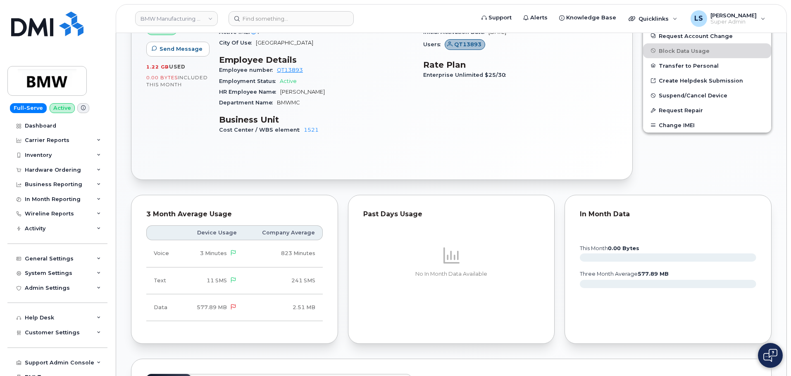
scroll to position [620, 0]
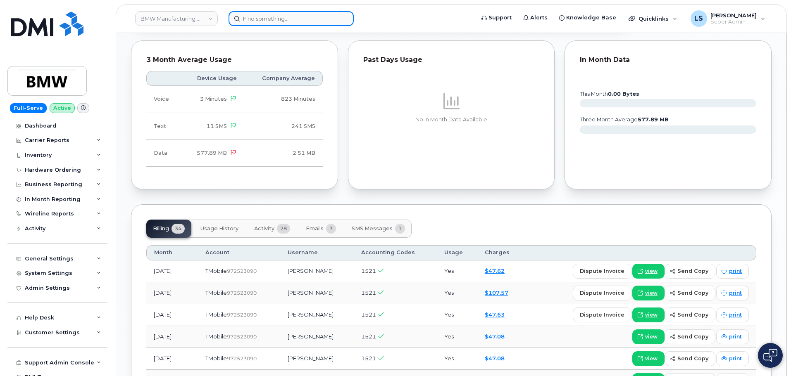
click at [254, 18] on input at bounding box center [290, 18] width 125 height 15
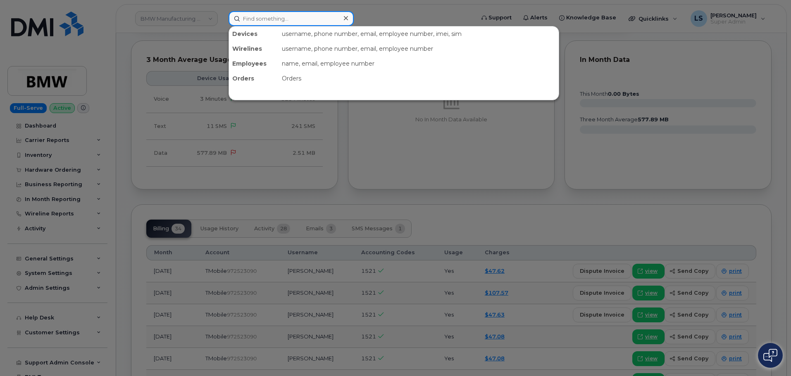
paste input "Rick Marczuk"
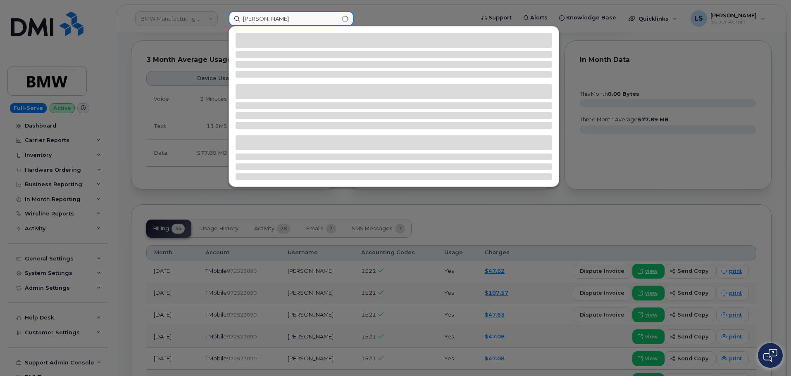
type input "Rick Marczuk"
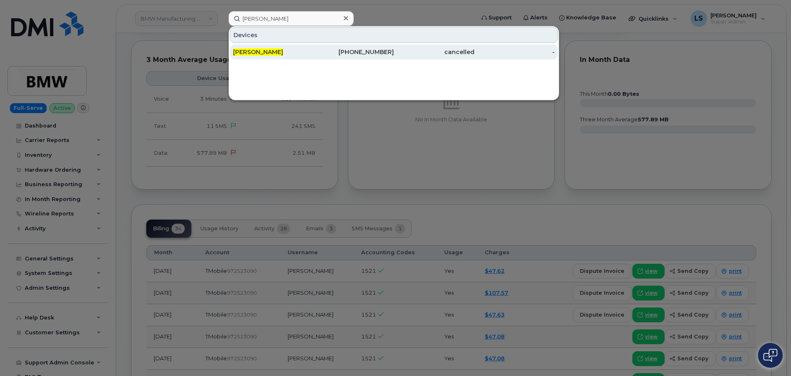
click at [314, 58] on div "[PERSON_NAME]" at bounding box center [354, 52] width 81 height 15
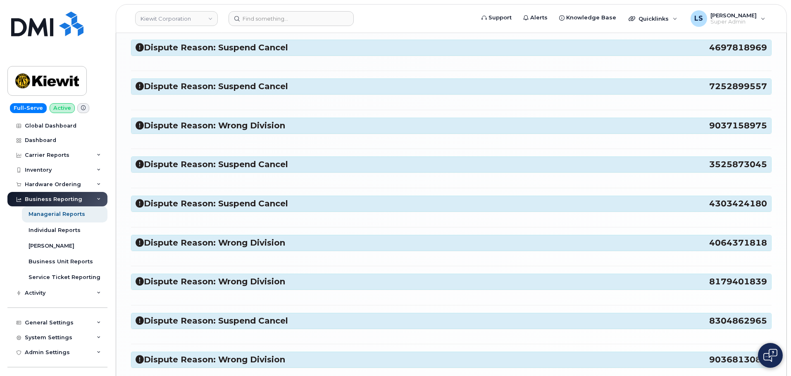
scroll to position [1712, 0]
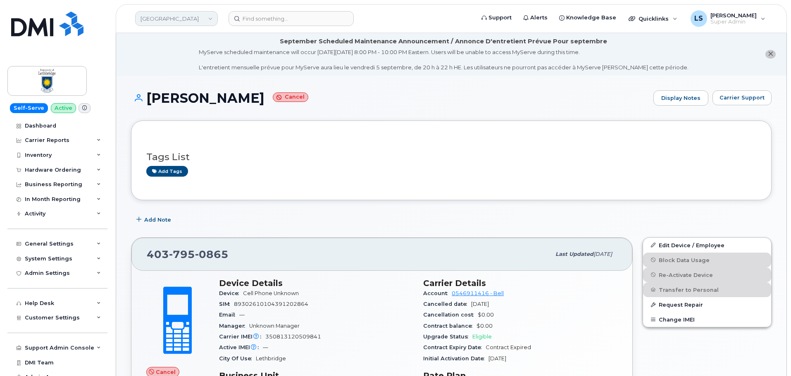
click at [210, 22] on link "University of Lethbridge" at bounding box center [176, 18] width 83 height 15
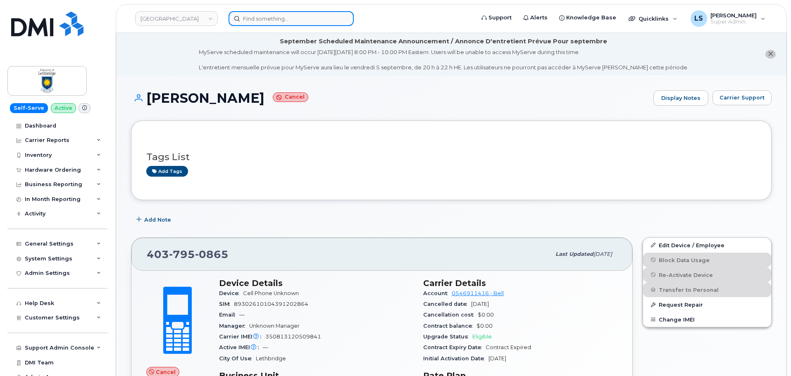
click at [307, 20] on input at bounding box center [290, 18] width 125 height 15
paste input "737-710-4178"
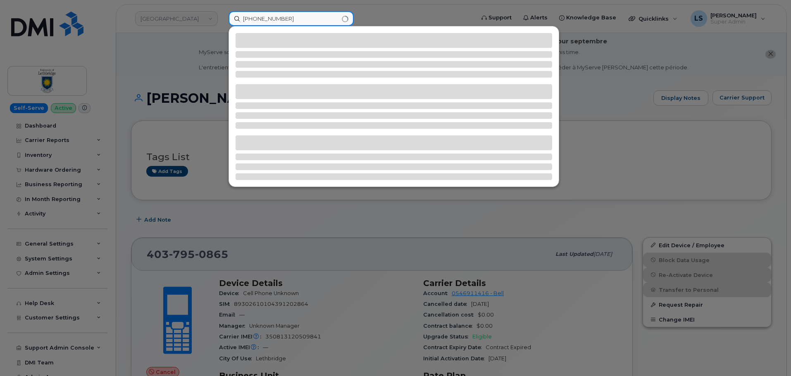
type input "737-710-4178"
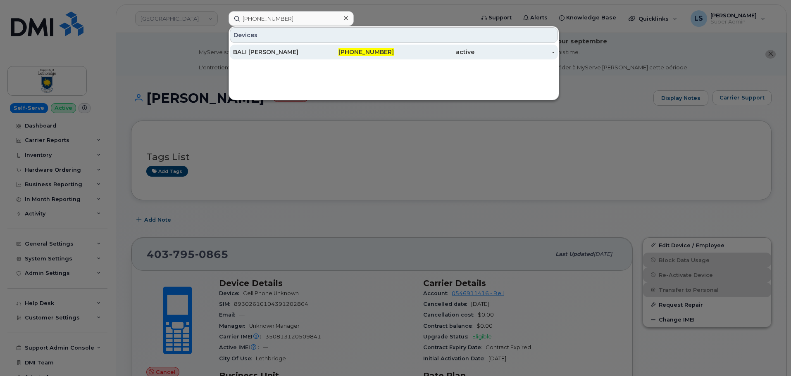
click at [304, 48] on div "BALI HEBERT" at bounding box center [273, 52] width 81 height 8
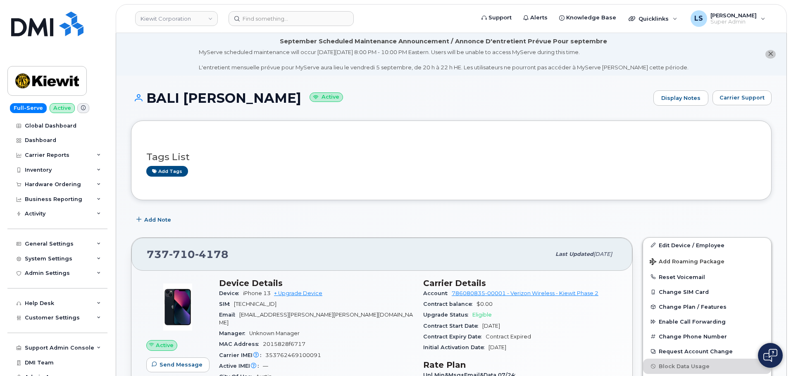
scroll to position [124, 0]
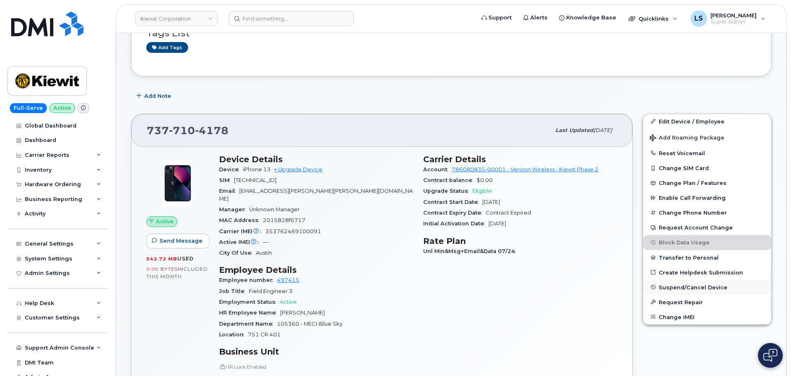
click at [682, 289] on span "Suspend/Cancel Device" at bounding box center [692, 287] width 69 height 6
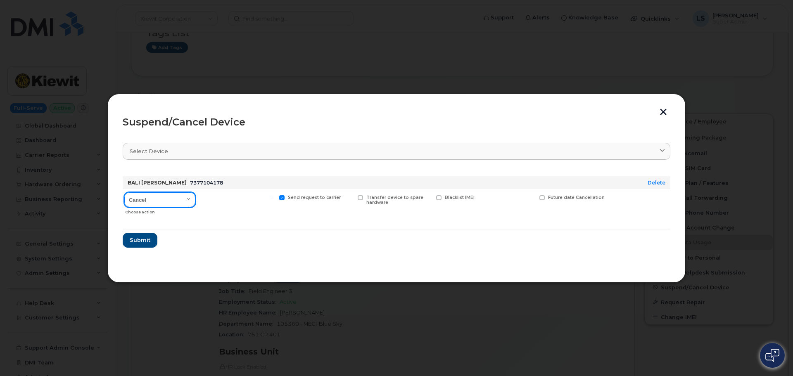
click at [139, 200] on select "Cancel Suspend - Reduced Rate Suspend - Full Rate Suspend - Lost Device/Stolen …" at bounding box center [159, 199] width 71 height 15
click at [124, 192] on select "Cancel Suspend - Reduced Rate Suspend - Full Rate Suspend - Lost Device/Stolen …" at bounding box center [159, 199] width 71 height 15
click at [160, 201] on select "Cancel Suspend - Reduced Rate Suspend - Full Rate Suspend - Lost Device/Stolen …" at bounding box center [159, 199] width 71 height 15
select select "[object Object]"
click at [124, 192] on select "Cancel Suspend - Reduced Rate Suspend - Full Rate Suspend - Lost Device/Stolen …" at bounding box center [159, 199] width 71 height 15
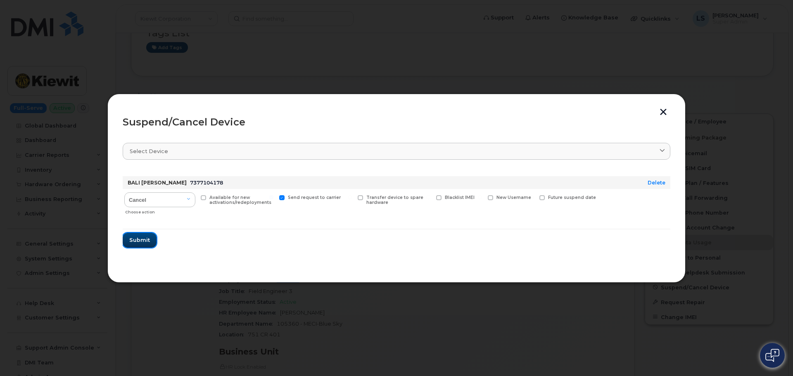
click at [151, 240] on button "Submit" at bounding box center [140, 240] width 34 height 15
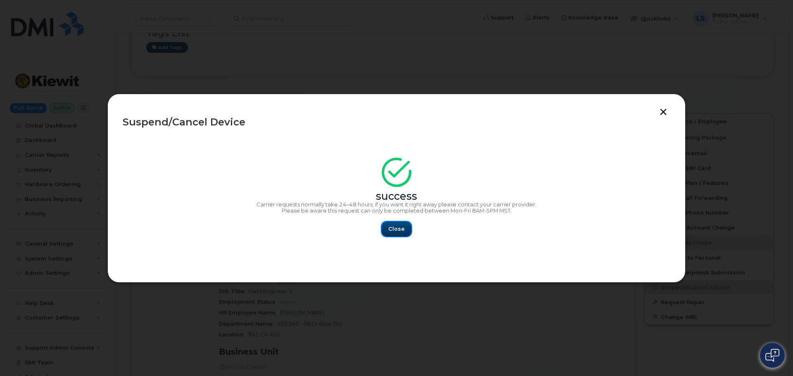
drag, startPoint x: 409, startPoint y: 230, endPoint x: 403, endPoint y: 228, distance: 5.5
click at [408, 229] on button "Close" at bounding box center [397, 229] width 30 height 15
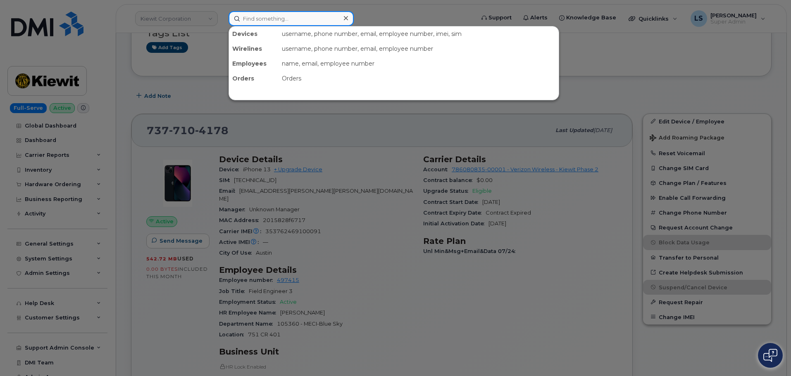
click at [249, 18] on input at bounding box center [290, 18] width 125 height 15
paste input "2023024862"
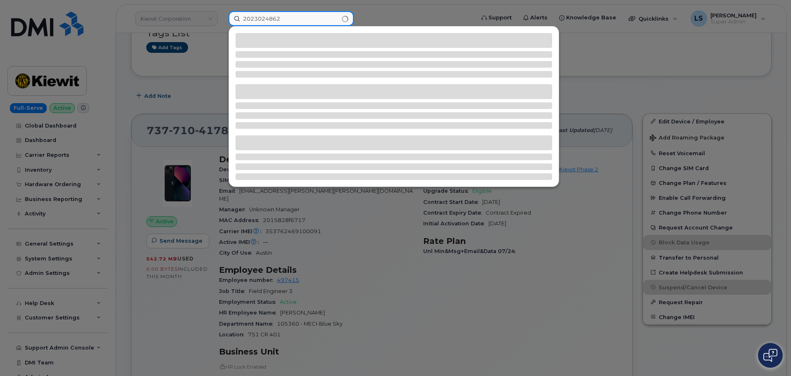
type input "2023024862"
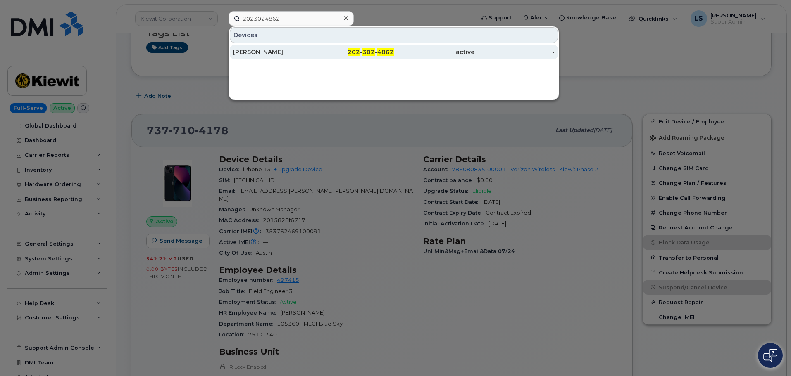
click at [255, 55] on div "[PERSON_NAME]" at bounding box center [273, 52] width 81 height 8
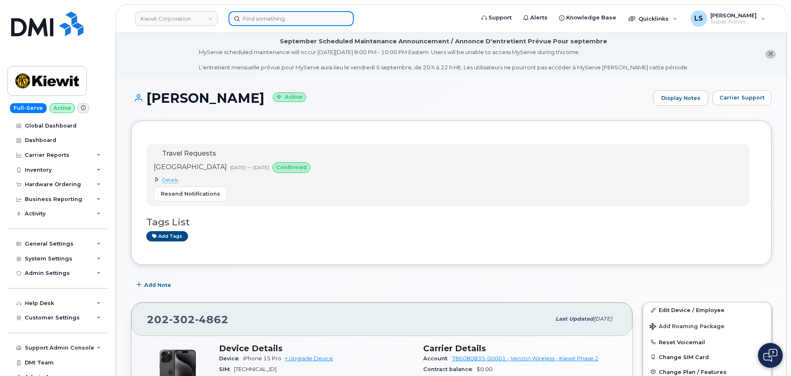
click at [292, 16] on input at bounding box center [290, 18] width 125 height 15
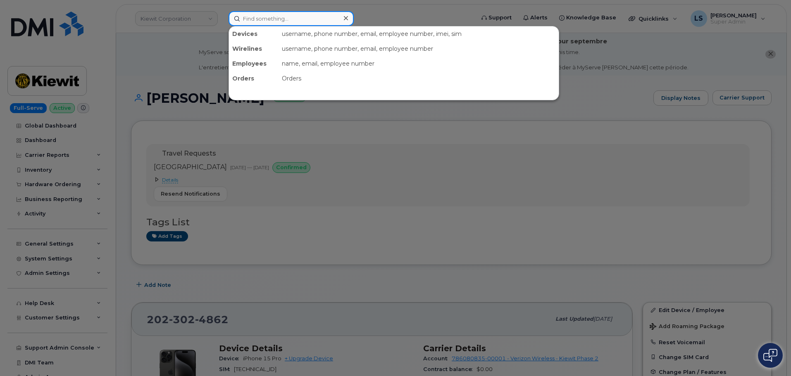
paste input "[PHONE_NUMBER]"
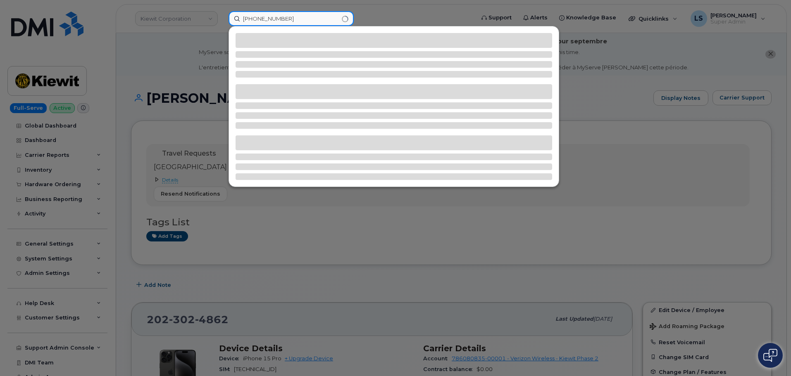
type input "[PHONE_NUMBER]"
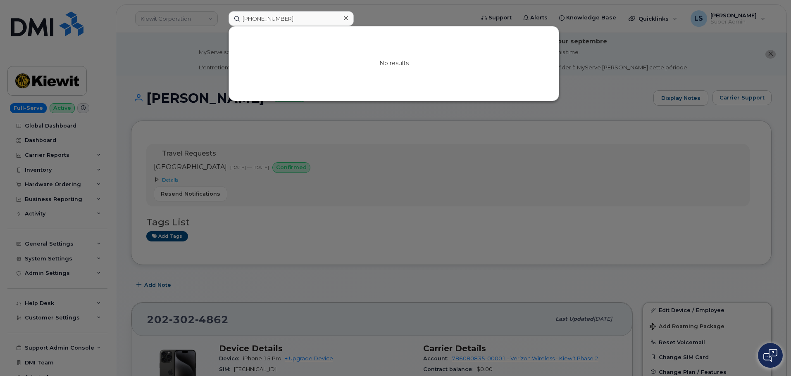
click at [344, 17] on icon at bounding box center [346, 18] width 4 height 7
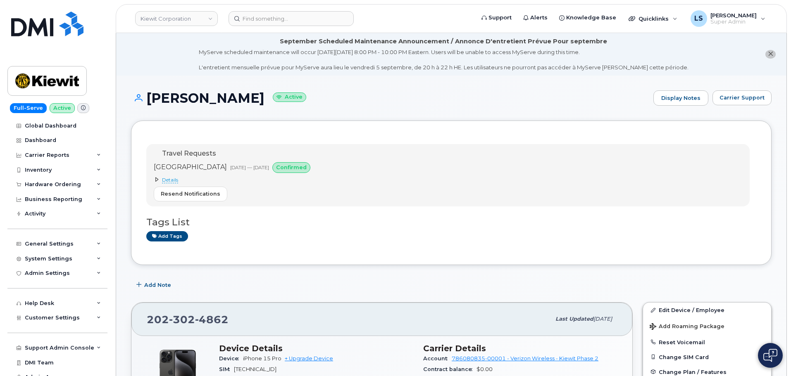
click at [327, 11] on header "[PERSON_NAME] Corporation Support Alerts Knowledge Base Quicklinks Suspend / Ca…" at bounding box center [451, 18] width 671 height 29
click at [326, 12] on input at bounding box center [290, 18] width 125 height 15
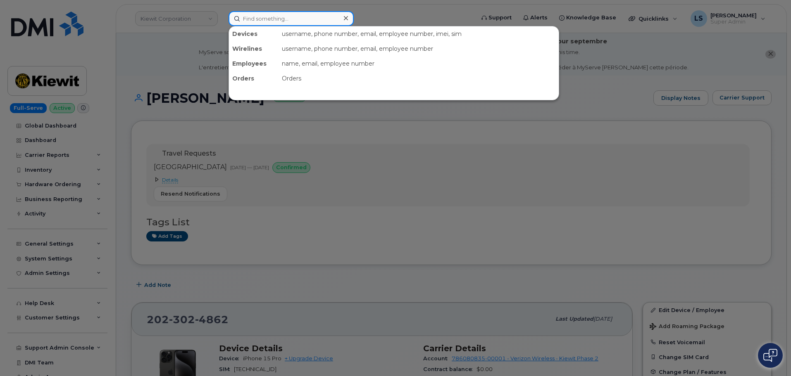
paste input "[PERSON_NAME]"
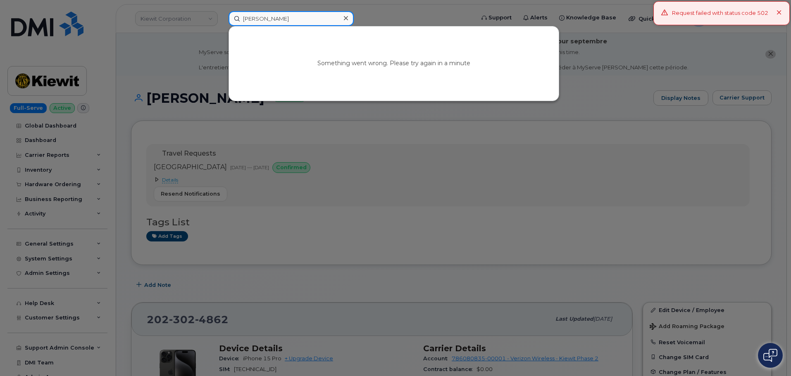
type input "[PERSON_NAME]"
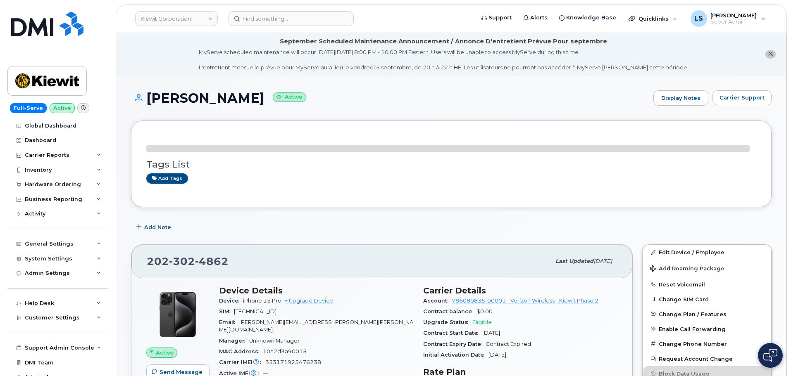
click at [261, 4] on div "Kiewit Corporation Support Alerts Knowledge Base Quicklinks Suspend / Cancel De…" at bounding box center [451, 18] width 671 height 29
click at [257, 10] on header "Kiewit Corporation Support Alerts Knowledge Base Quicklinks Suspend / Cancel De…" at bounding box center [451, 18] width 671 height 29
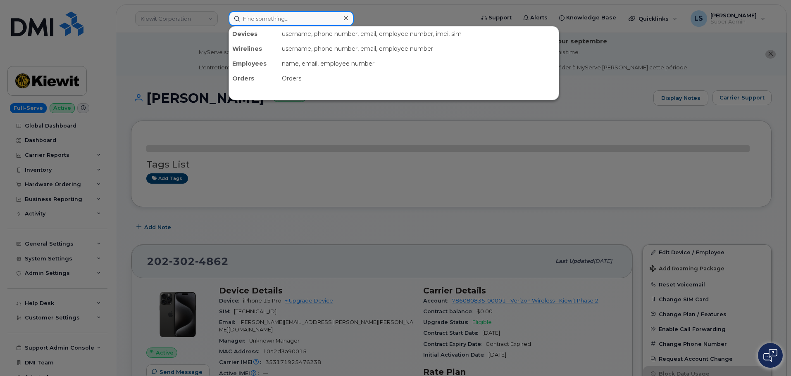
click at [255, 15] on input at bounding box center [290, 18] width 125 height 15
paste input "Elma Carson"
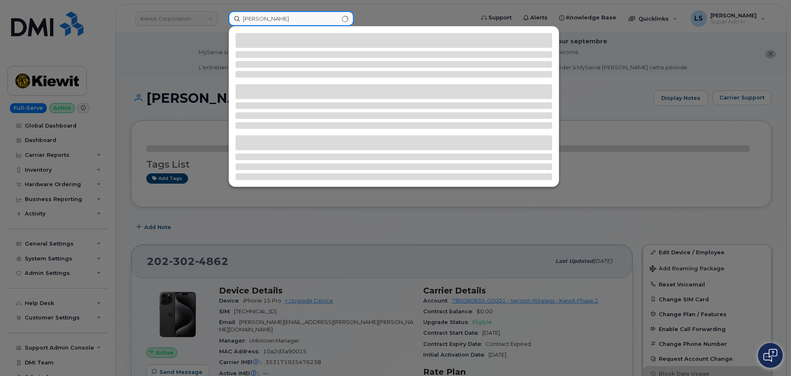
type input "Elma Carson"
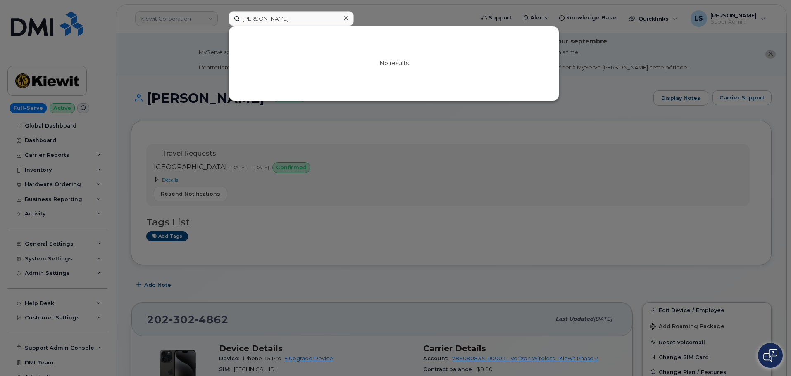
click at [348, 16] on div at bounding box center [346, 18] width 12 height 12
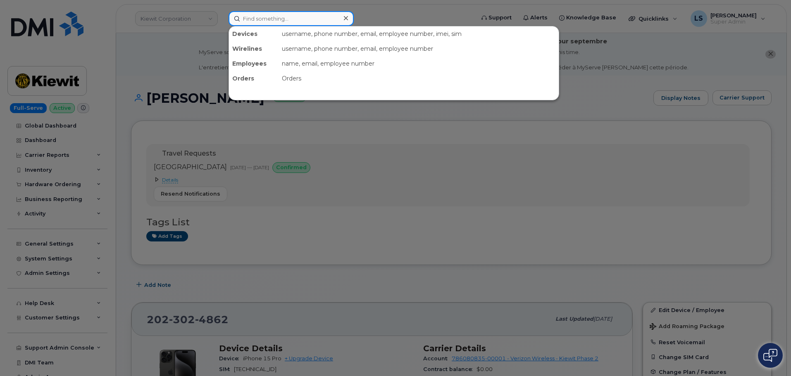
click at [299, 24] on input at bounding box center [290, 18] width 125 height 15
paste input "8438778960"
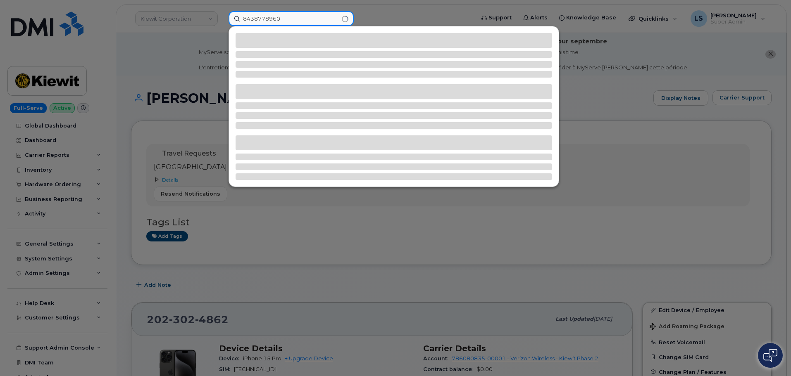
type input "8438778960"
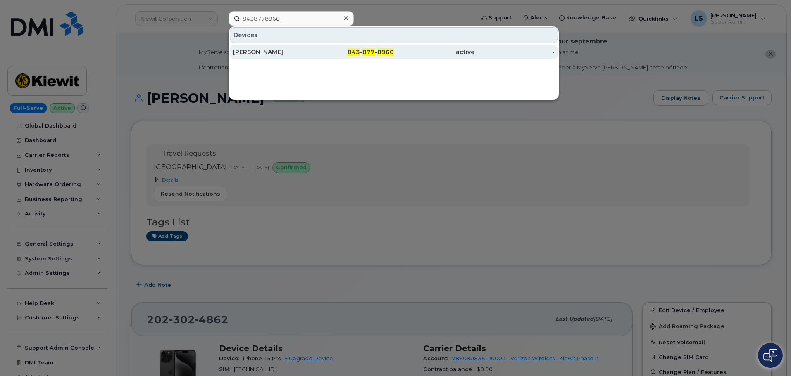
click at [315, 48] on div "843 - 877 - 8960" at bounding box center [354, 52] width 81 height 8
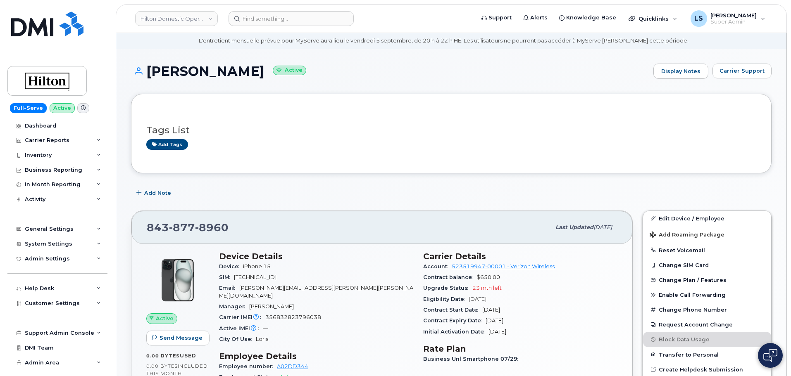
scroll to position [41, 0]
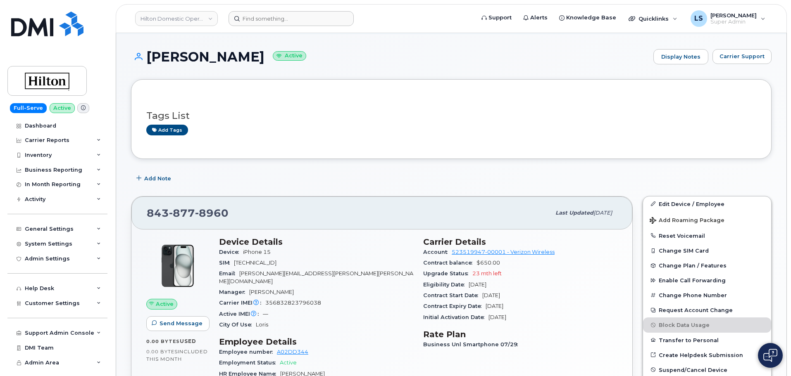
drag, startPoint x: 264, startPoint y: 29, endPoint x: 268, endPoint y: 24, distance: 6.5
click at [264, 29] on header "Hilton Domestic Operating Company Inc Support Alerts Knowledge Base Quicklinks …" at bounding box center [451, 18] width 671 height 29
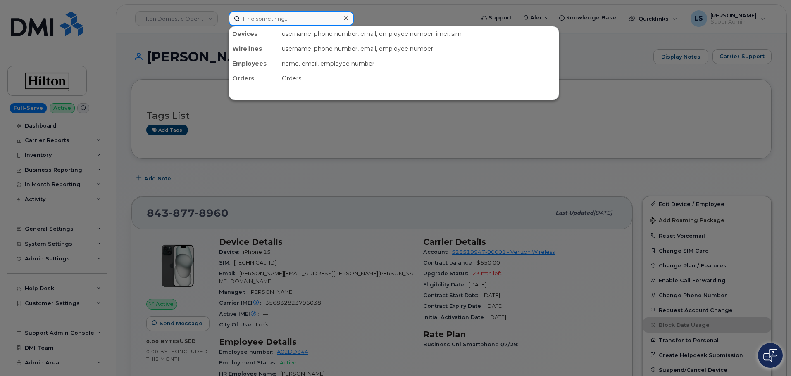
click at [268, 24] on input at bounding box center [290, 18] width 125 height 15
paste input "8326835238"
type input "8326835238"
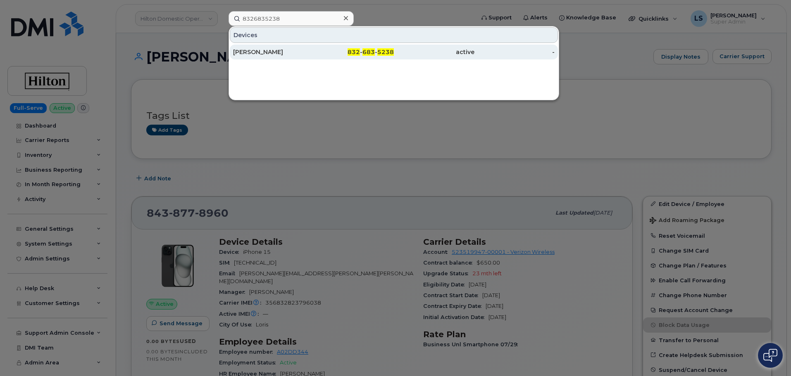
click at [282, 50] on div "[PERSON_NAME]" at bounding box center [273, 52] width 81 height 8
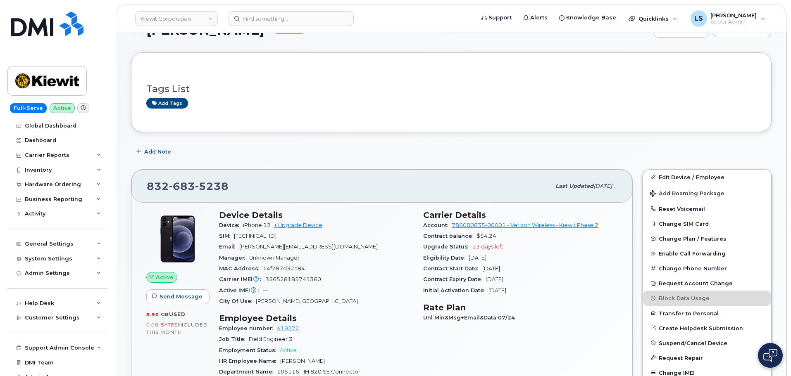
scroll to position [83, 0]
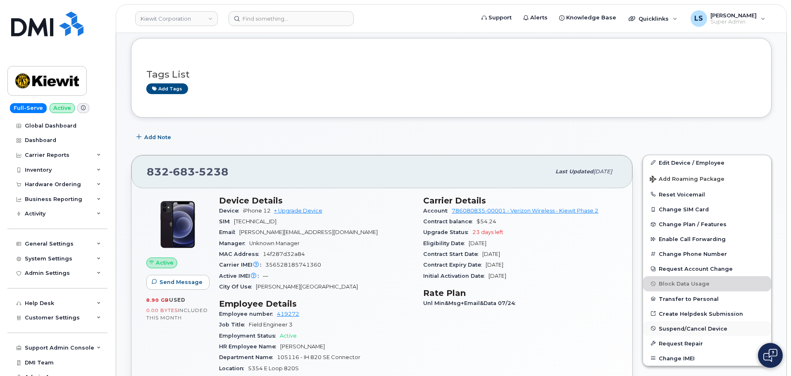
click at [670, 331] on span "Suspend/Cancel Device" at bounding box center [692, 329] width 69 height 6
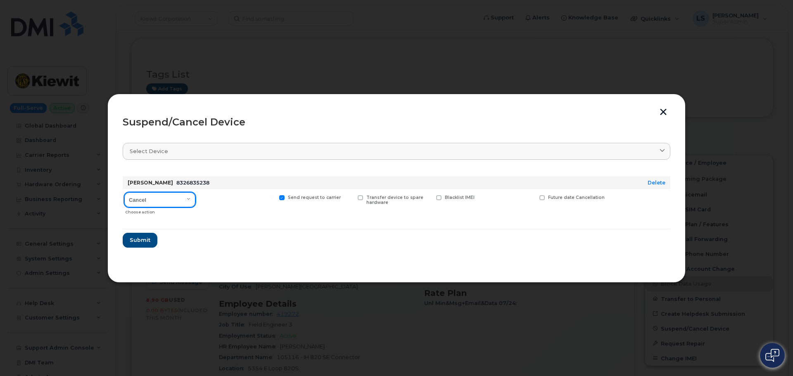
click at [158, 205] on select "Cancel Suspend - Reduced Rate Suspend - Full Rate Suspend - Lost Device/Stolen …" at bounding box center [159, 199] width 71 height 15
select select "[object Object]"
click at [124, 192] on select "Cancel Suspend - Reduced Rate Suspend - Full Rate Suspend - Lost Device/Stolen …" at bounding box center [159, 199] width 71 height 15
click at [141, 241] on span "Submit" at bounding box center [139, 240] width 21 height 8
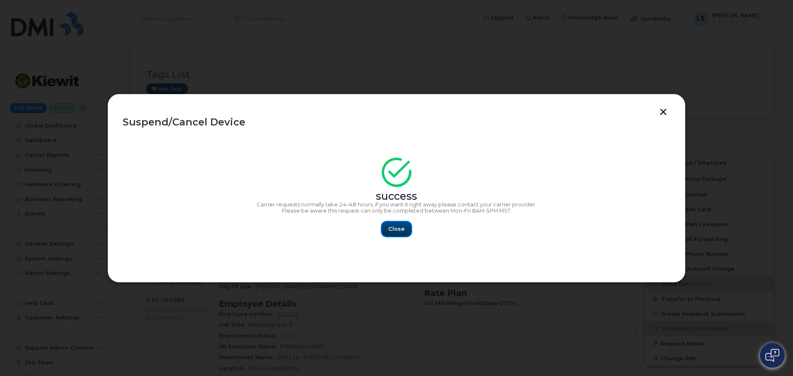
click at [393, 229] on span "Close" at bounding box center [396, 229] width 17 height 8
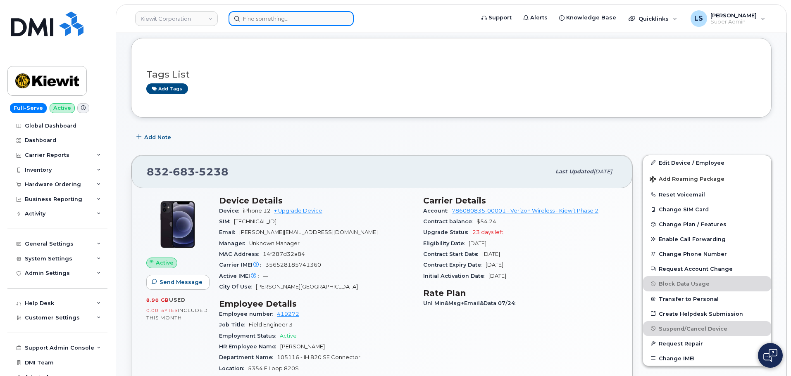
click at [260, 21] on input at bounding box center [290, 18] width 125 height 15
paste input "403) 466-9430"
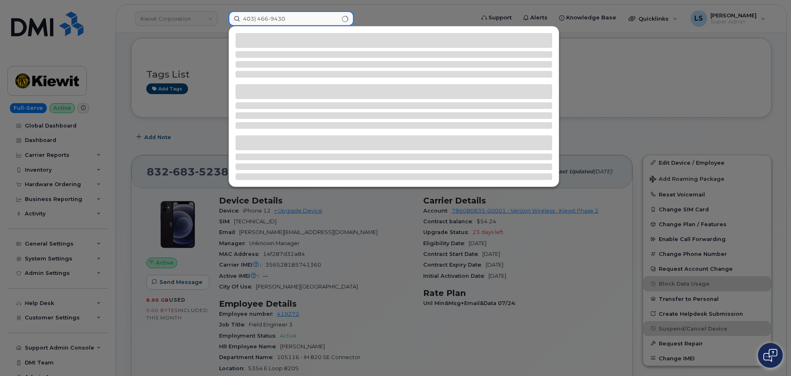
click at [257, 20] on input "403) 466-9430" at bounding box center [290, 18] width 125 height 15
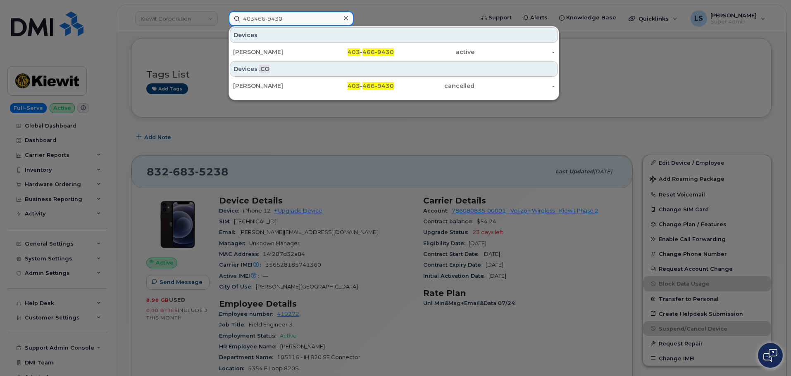
type input "403466-9430"
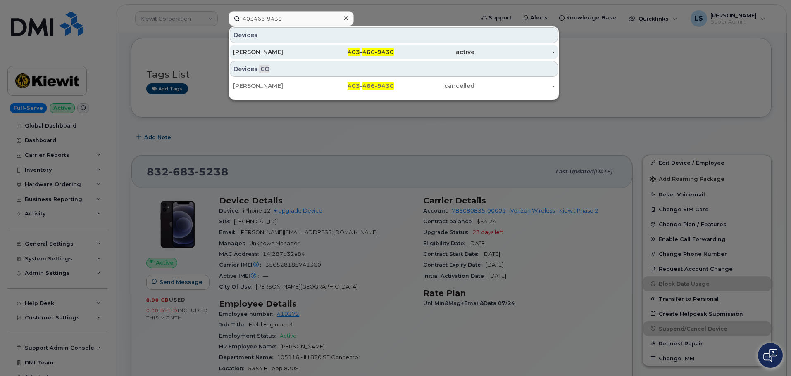
click at [300, 51] on div "Herman Patara" at bounding box center [273, 52] width 81 height 8
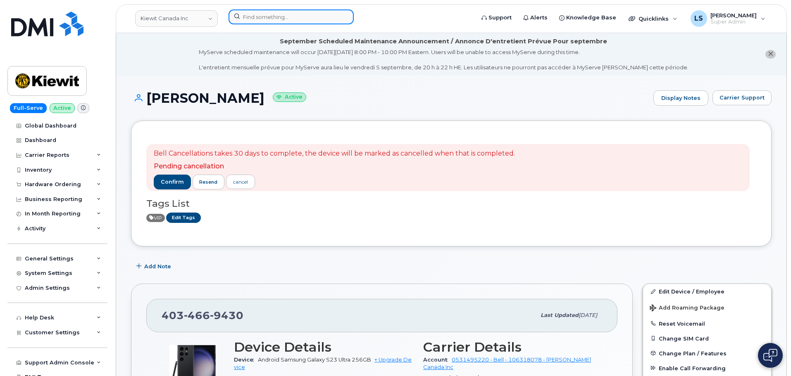
click at [281, 17] on input at bounding box center [290, 17] width 125 height 15
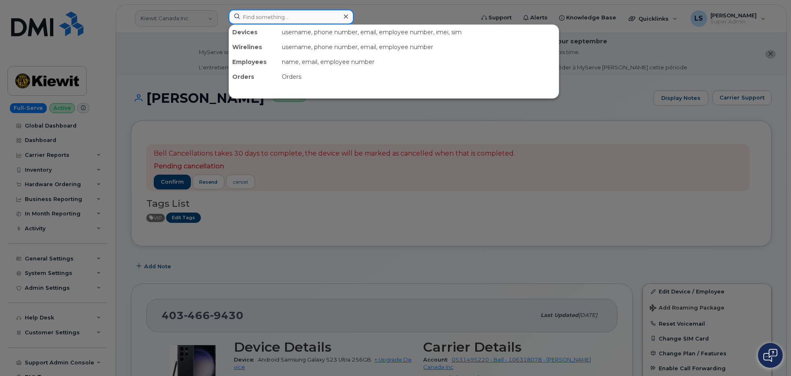
paste input "(325) 232-9172"
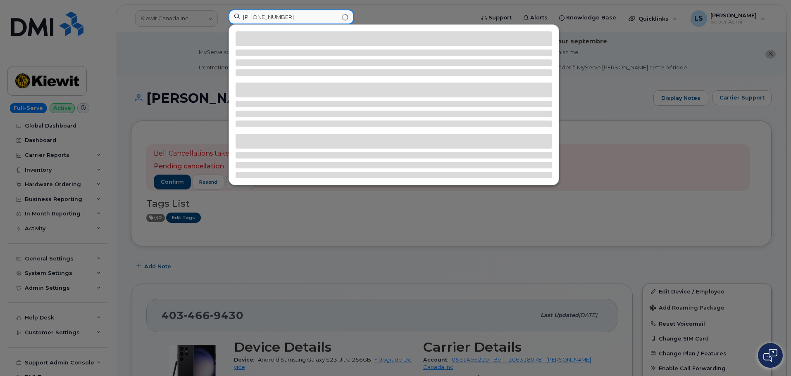
type input "(325) 232-9172"
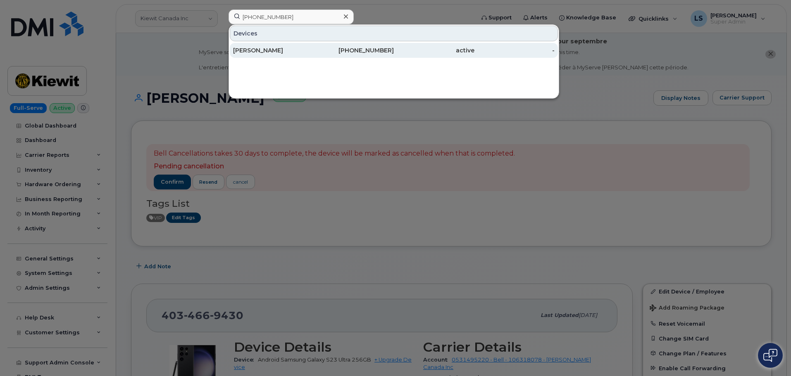
click at [298, 52] on div "[PERSON_NAME]" at bounding box center [273, 50] width 81 height 8
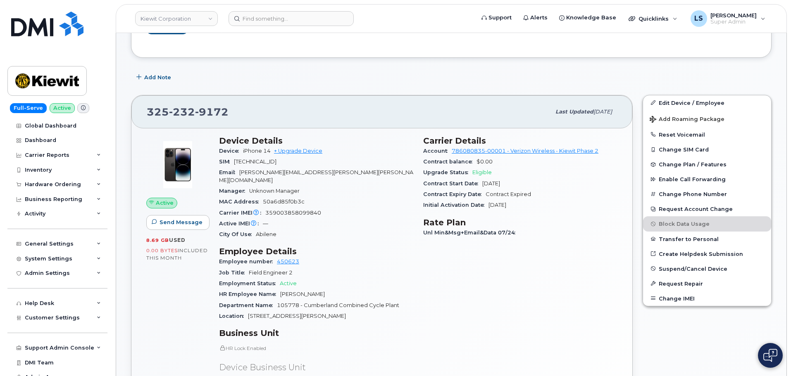
scroll to position [83, 0]
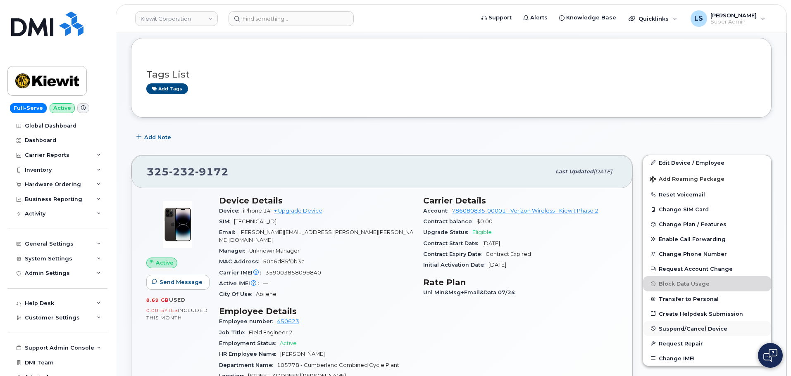
click at [670, 328] on span "Suspend/Cancel Device" at bounding box center [692, 329] width 69 height 6
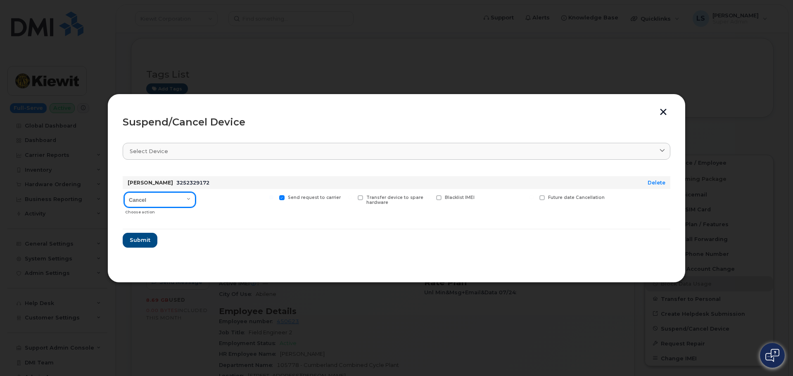
click at [154, 201] on select "Cancel Suspend - Reduced Rate Suspend - Full Rate Suspend - Lost Device/Stolen …" at bounding box center [159, 199] width 71 height 15
select select "[object Object]"
click at [124, 192] on select "Cancel Suspend - Reduced Rate Suspend - Full Rate Suspend - Lost Device/Stolen …" at bounding box center [159, 199] width 71 height 15
click at [146, 243] on span "Submit" at bounding box center [139, 240] width 21 height 8
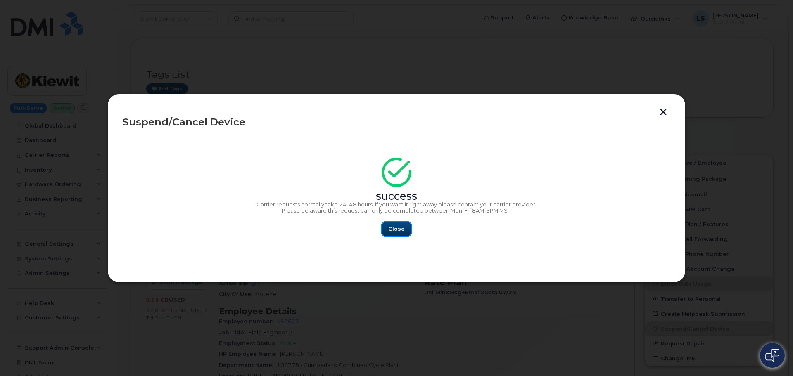
click at [409, 229] on button "Close" at bounding box center [397, 229] width 30 height 15
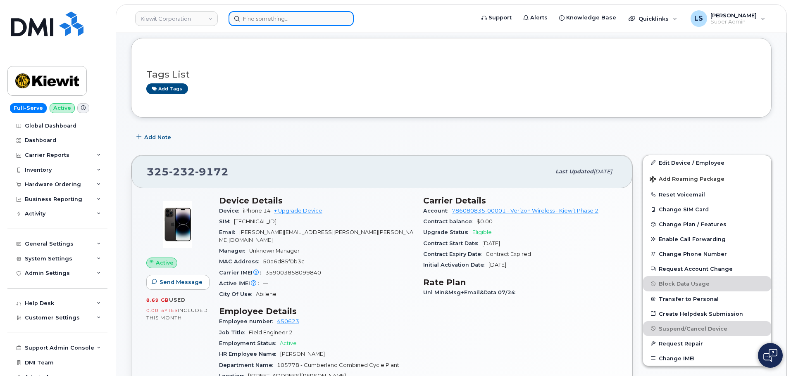
click at [275, 24] on input at bounding box center [290, 18] width 125 height 15
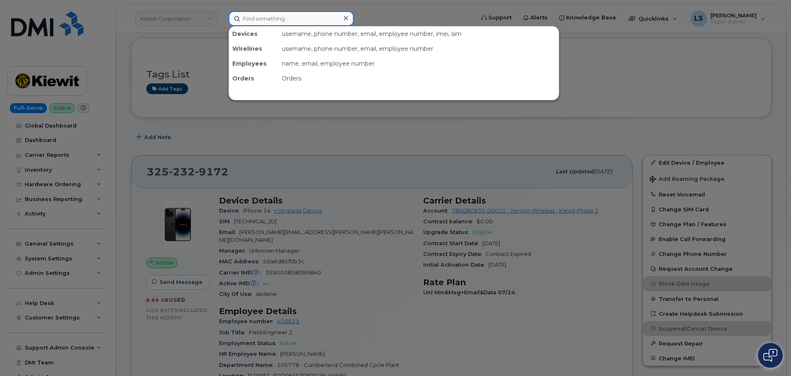
paste input "297134"
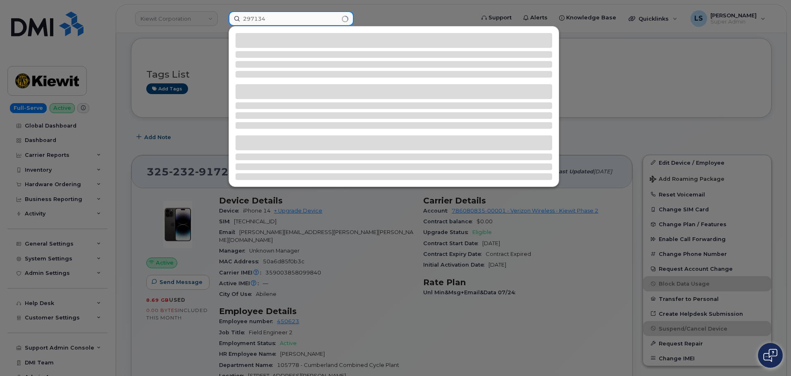
type input "297134"
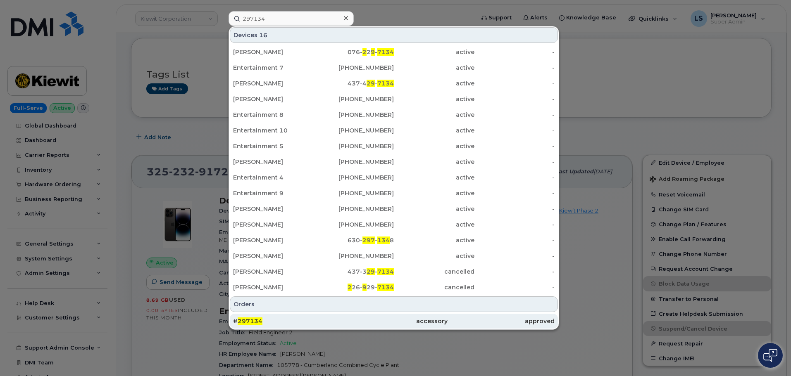
click at [340, 326] on div "# 297134" at bounding box center [393, 321] width 107 height 15
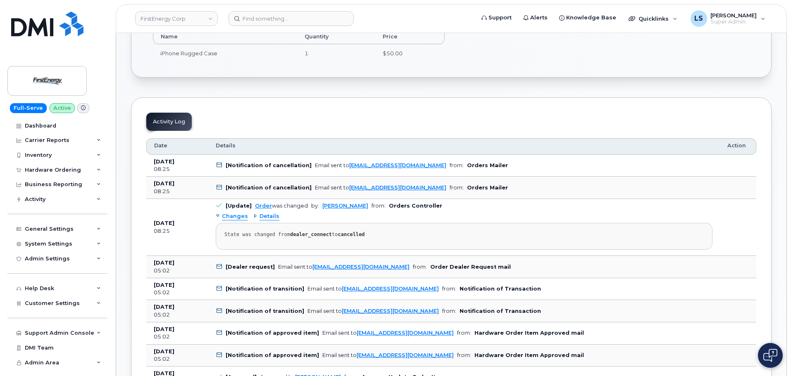
scroll to position [330, 0]
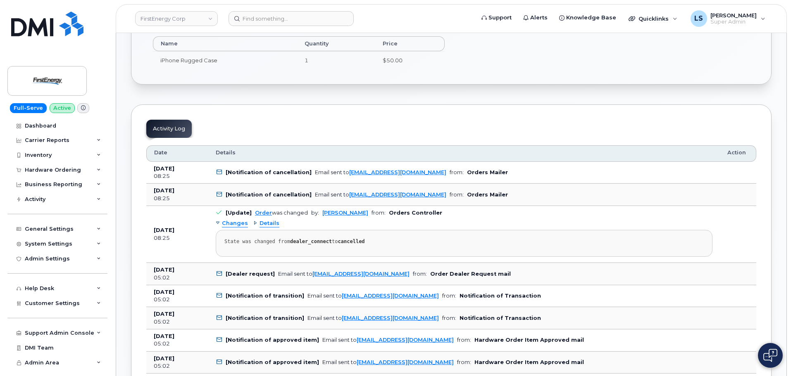
click at [261, 222] on span "Details" at bounding box center [269, 224] width 20 height 8
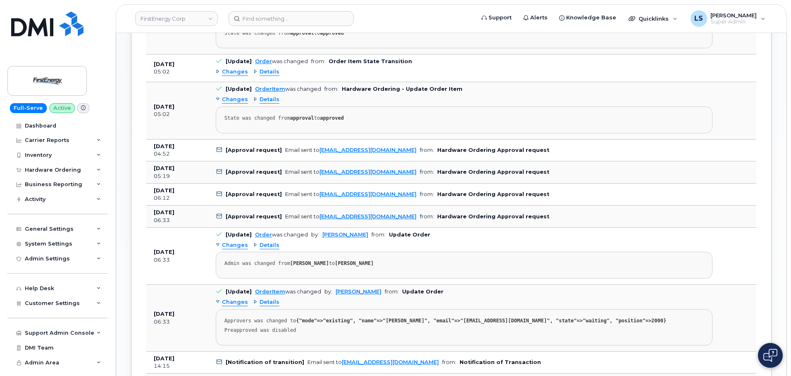
scroll to position [867, 0]
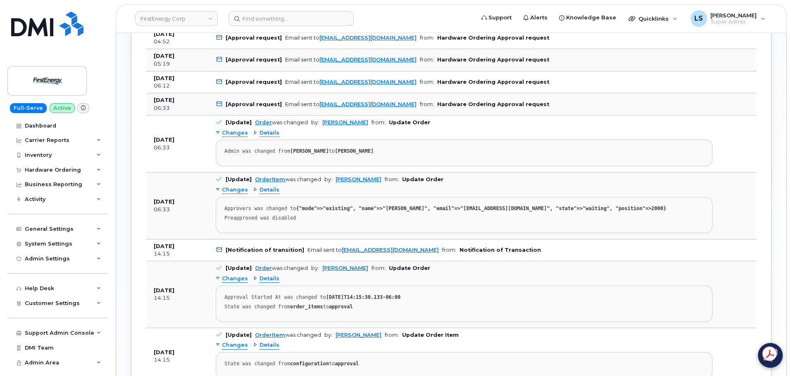
drag, startPoint x: 261, startPoint y: 289, endPoint x: 264, endPoint y: 285, distance: 5.0
click at [262, 283] on span "Details" at bounding box center [269, 279] width 20 height 8
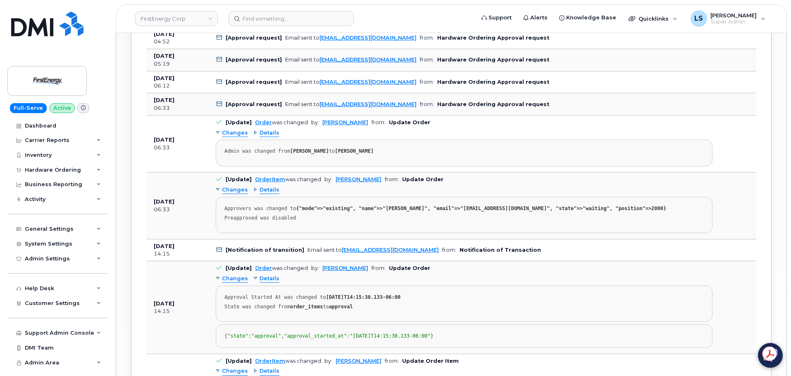
click at [264, 286] on div "Changes Details Approval Started At was changed to [DATE]T14:15:30.133-06:00 St…" at bounding box center [464, 311] width 497 height 76
click at [264, 285] on div "Changes Details Approval Started At was changed to [DATE]T14:15:30.133-06:00 St…" at bounding box center [464, 311] width 497 height 76
click at [264, 283] on span "Details" at bounding box center [269, 279] width 20 height 8
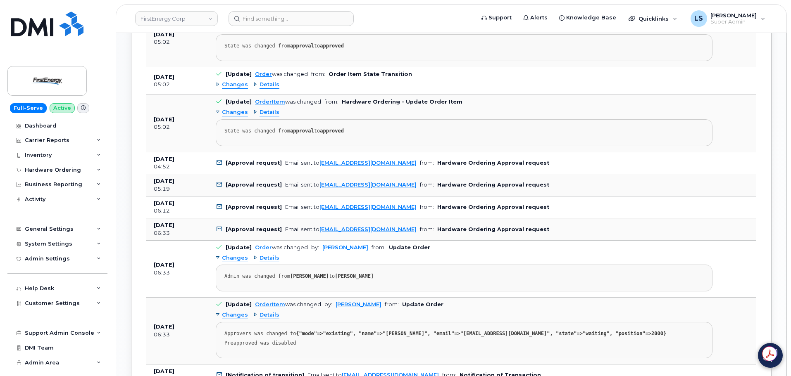
scroll to position [661, 0]
